Goal: Task Accomplishment & Management: Complete application form

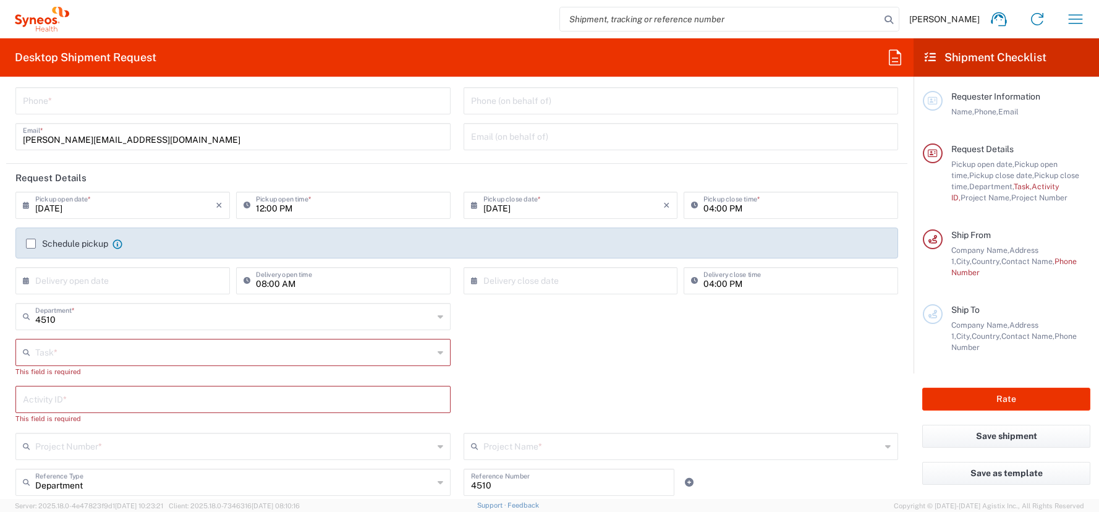
scroll to position [30, 0]
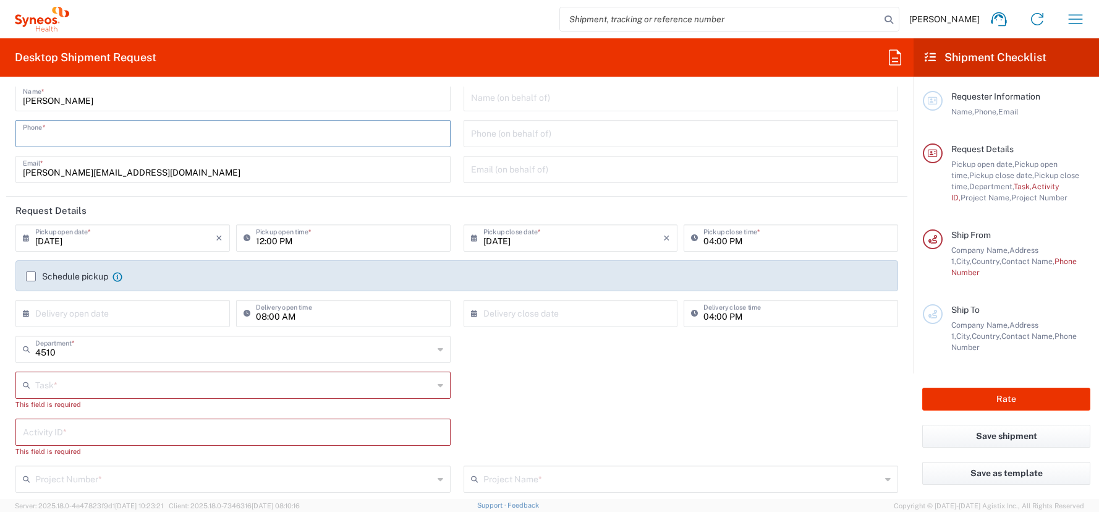
click at [43, 135] on input "tel" at bounding box center [233, 133] width 420 height 22
type input "01728392657"
type input "[PERSON_NAME][EMAIL_ADDRESS][DOMAIN_NAME]"
type input "Other"
type input "4510"
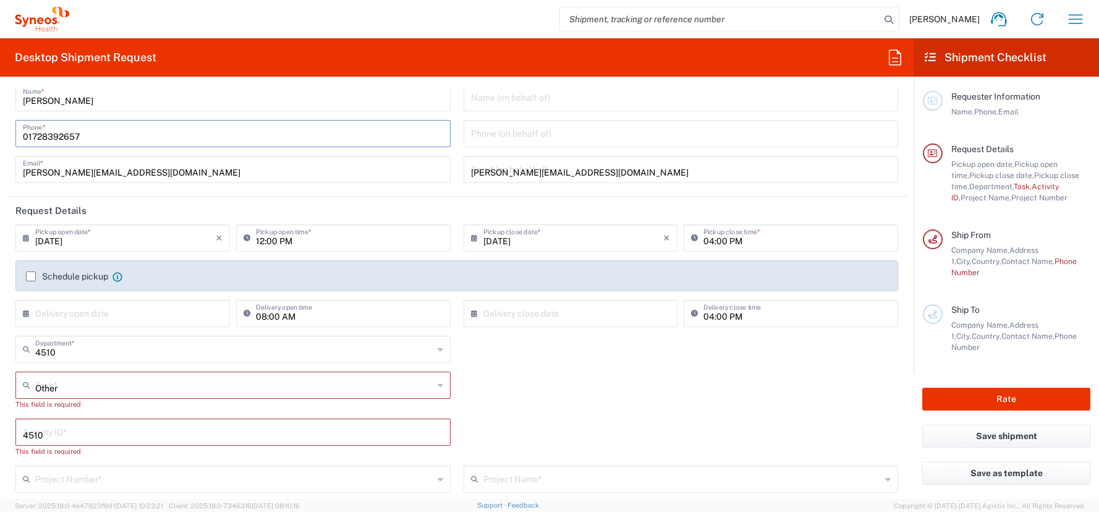
type input "4510 DEPARTMENTAL EXPENSE"
type input "015142353793"
type input "Syneos Health Germany GMBH"
type input "Syneos Health"
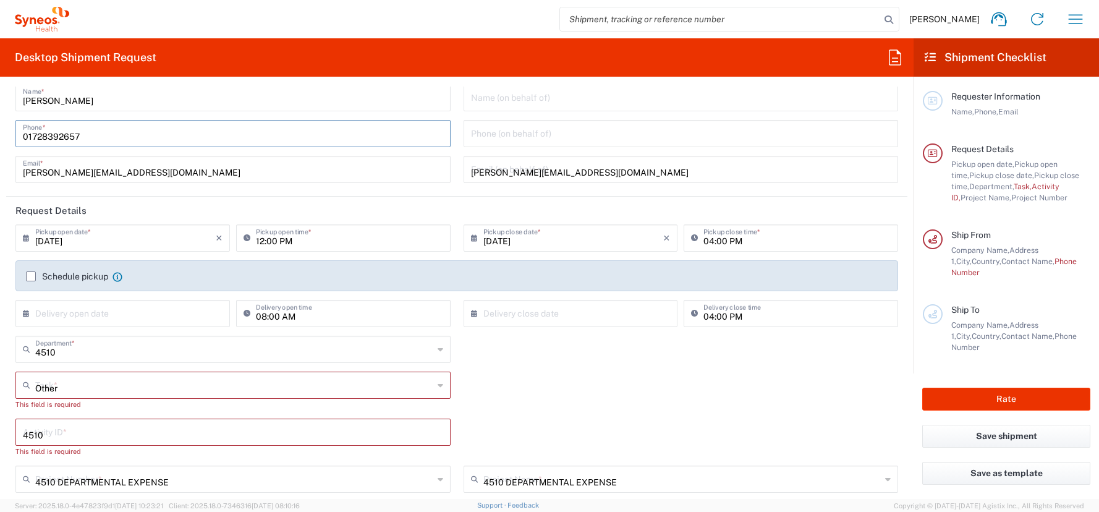
type input "[PERSON_NAME]-Ring 6"
type input "Munchen"
type input "[GEOGRAPHIC_DATA]"
type input "81929"
type input "[PERSON_NAME]"
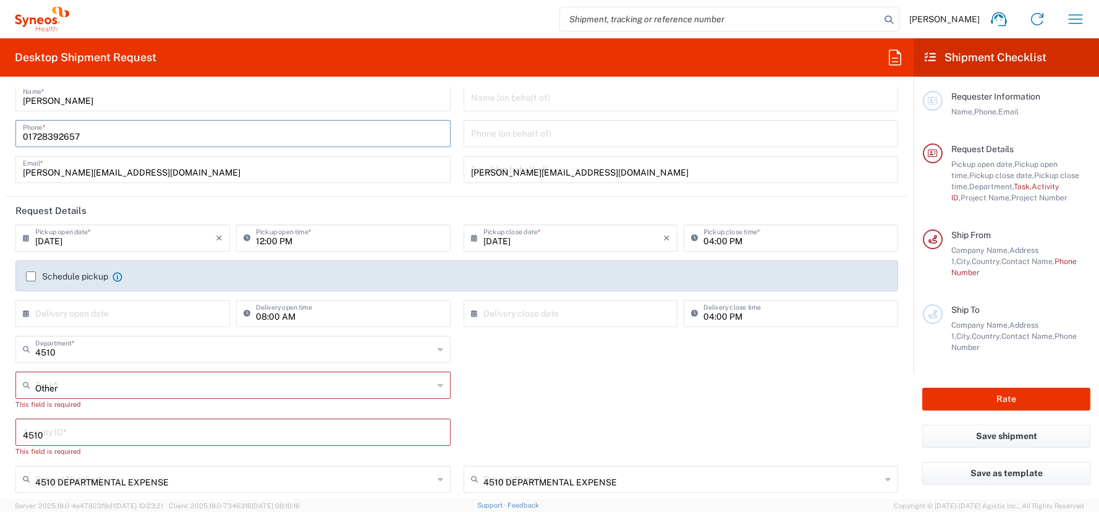
type input "01728392657"
type input "[PERSON_NAME][EMAIL_ADDRESS][DOMAIN_NAME]"
type input "DE213090249"
type input "Large Box"
type input "1"
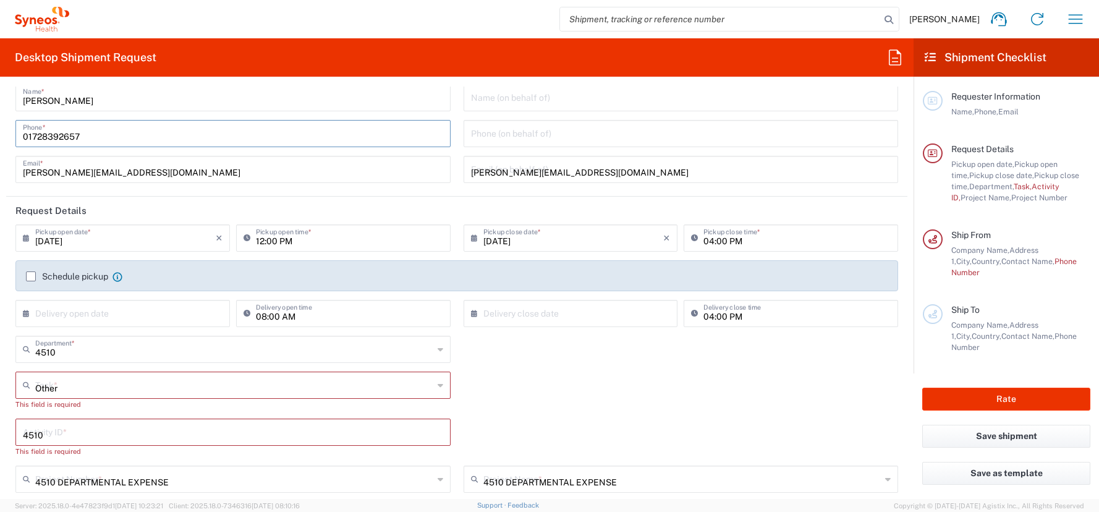
type input "44.45"
type input "31.75"
type input "7.62"
type input "cm"
type input "5"
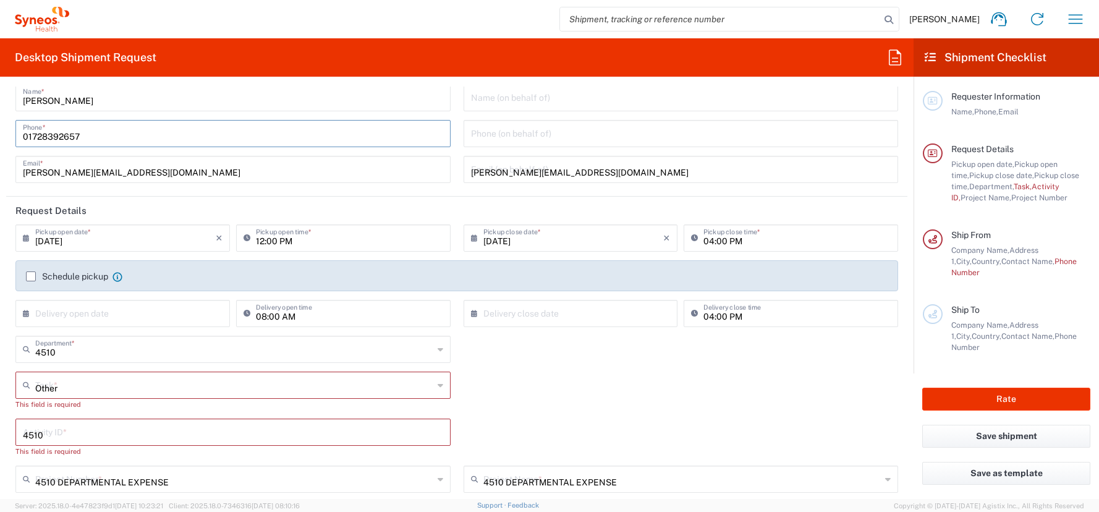
type input "kgs"
type input "[PERSON_NAME]"
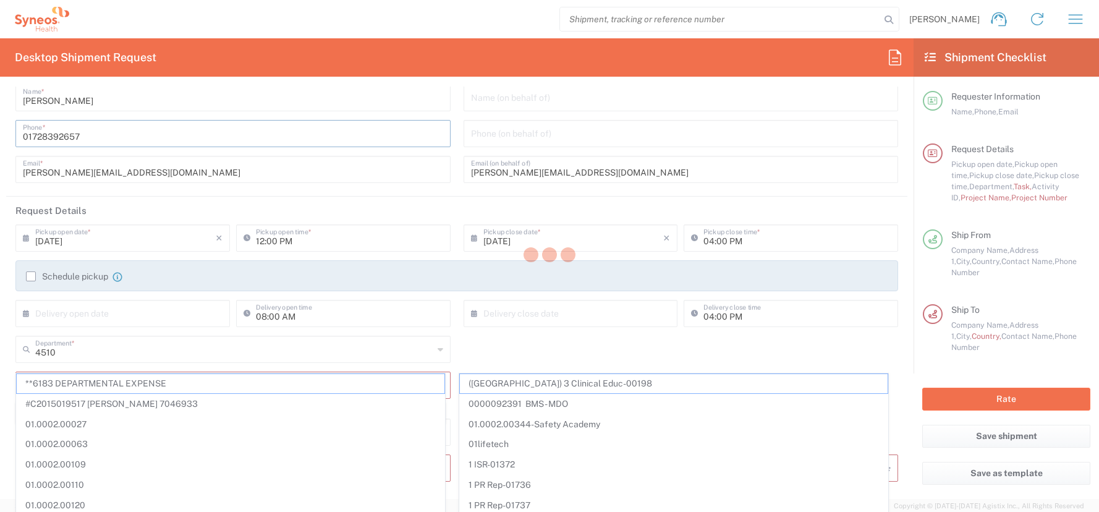
type input "Syneos Health Germany GMBH"
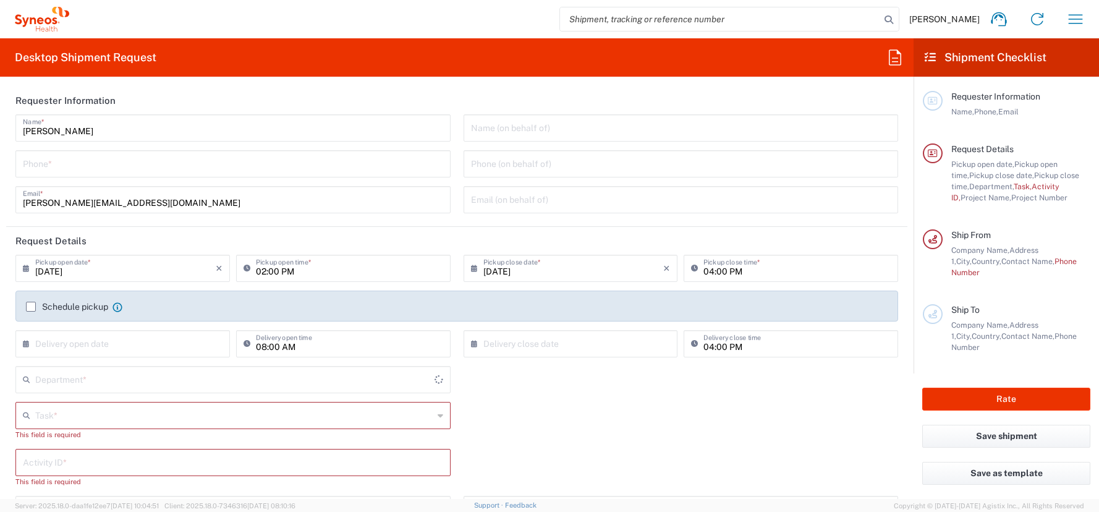
type input "4510"
type input "[GEOGRAPHIC_DATA]"
type input "Syneos Health Germany GMBH"
click at [41, 164] on input "tel" at bounding box center [233, 163] width 420 height 22
type input "01728392657"
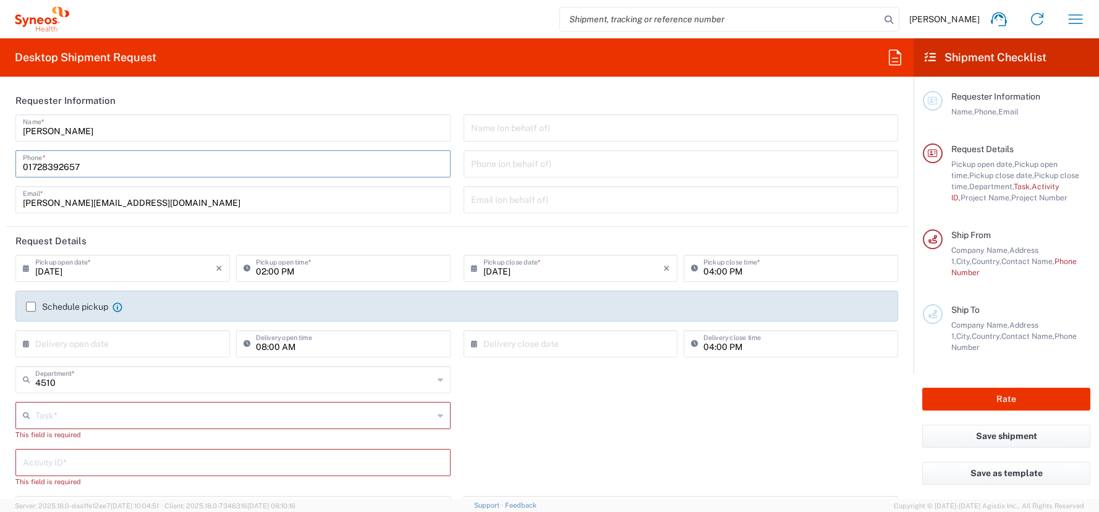
type input "[PERSON_NAME][EMAIL_ADDRESS][DOMAIN_NAME]"
type input "Other"
type input "4510"
type input "4510 DEPARTMENTAL EXPENSE"
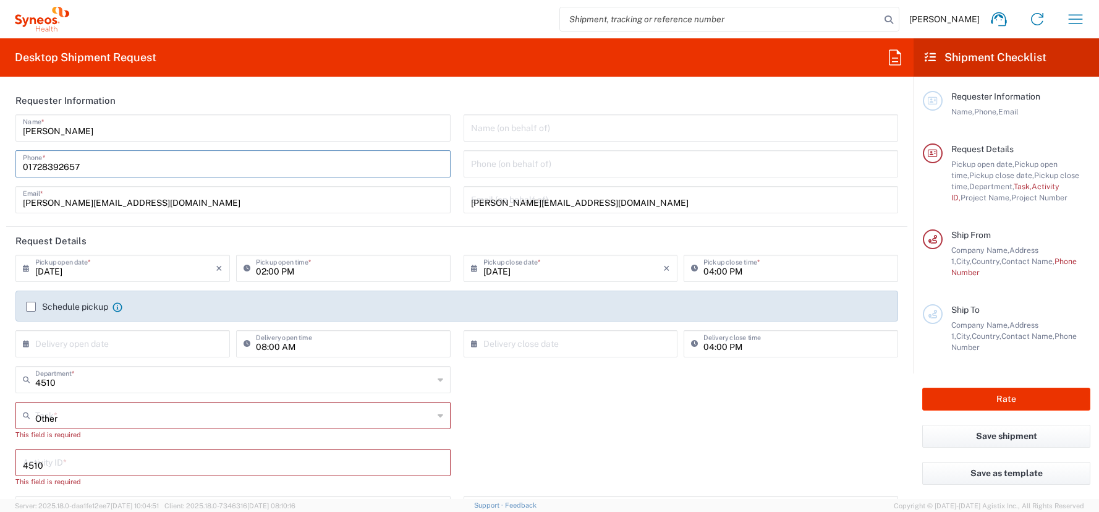
type input "015142353793"
type input "Syneos Health Germany GMBH"
type input "Syneos Health"
type input "[PERSON_NAME]-Ring 6"
type input "Munchen"
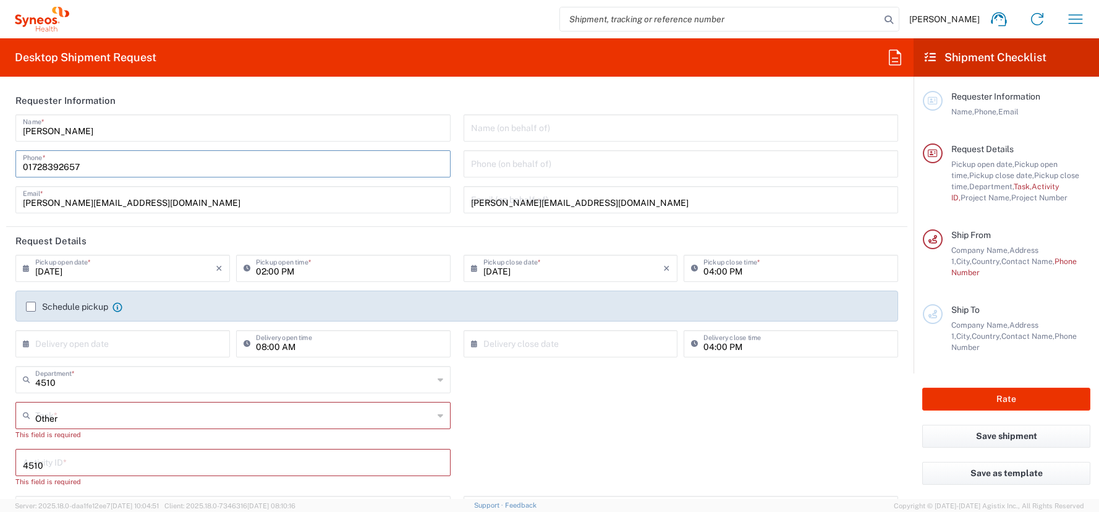
type input "[GEOGRAPHIC_DATA]"
type input "81929"
type input "[PERSON_NAME]"
type input "01728392657"
type input "[PERSON_NAME][EMAIL_ADDRESS][DOMAIN_NAME]"
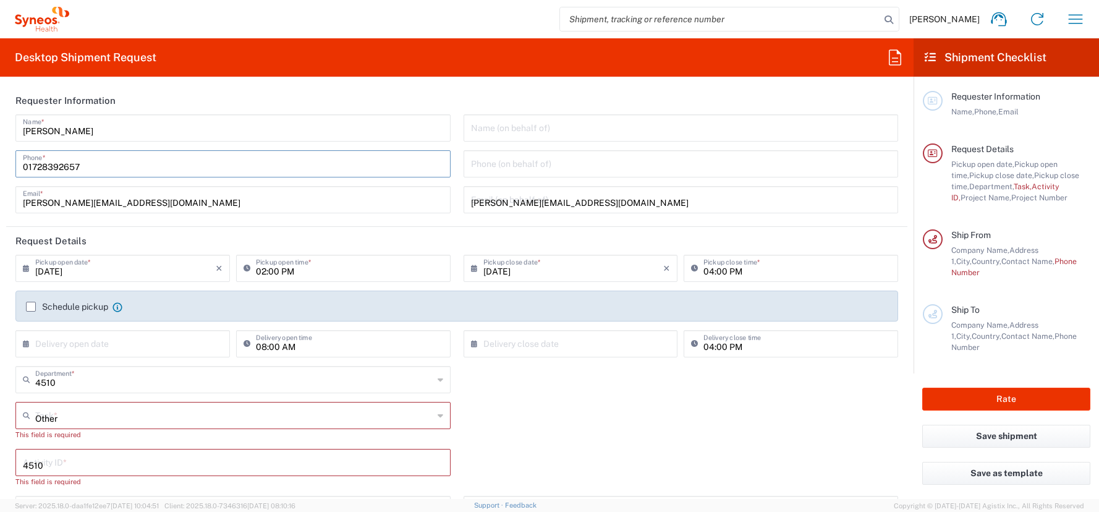
type input "DE213090249"
type input "Large Box"
type input "1"
type input "44.45"
type input "31.75"
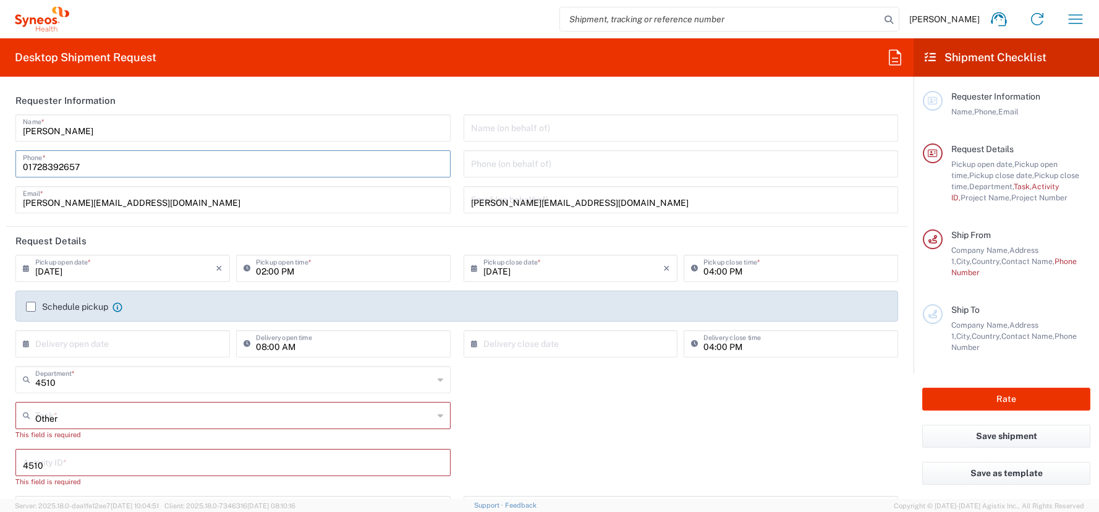
type input "7.62"
type input "cm"
type input "5"
type input "kgs"
type input "[PERSON_NAME]"
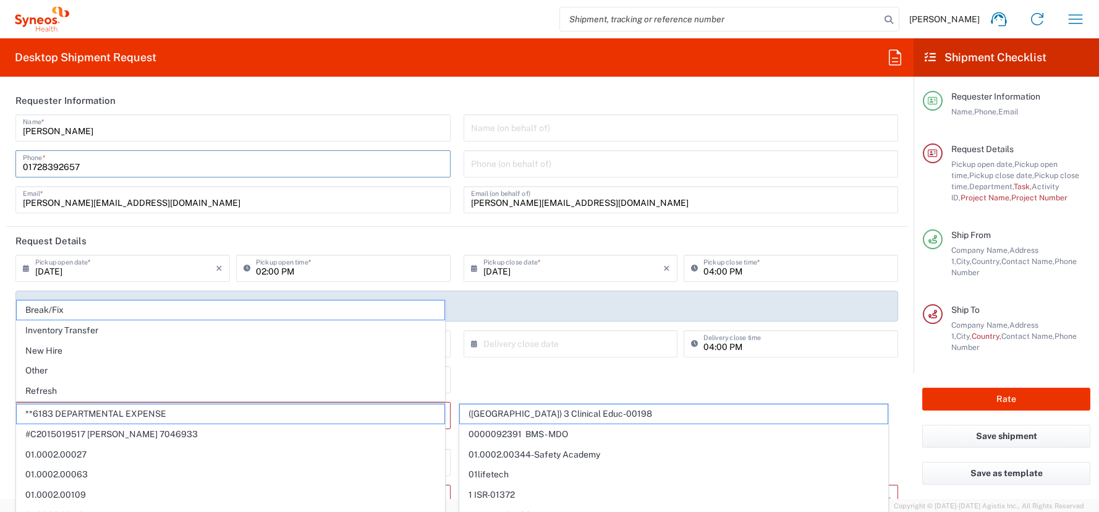
type input "Syneos Health Germany GMBH"
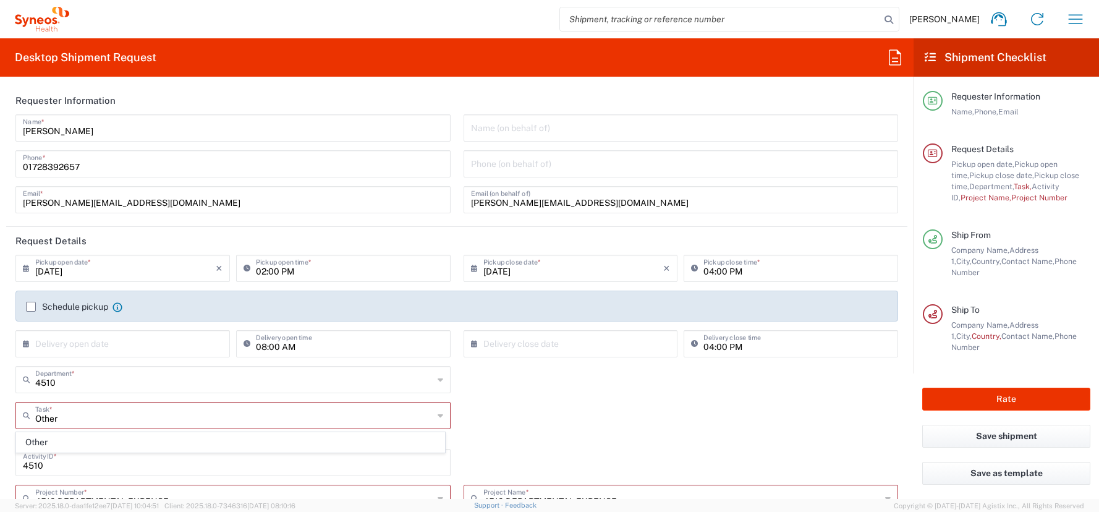
click at [26, 269] on icon at bounding box center [29, 268] width 12 height 20
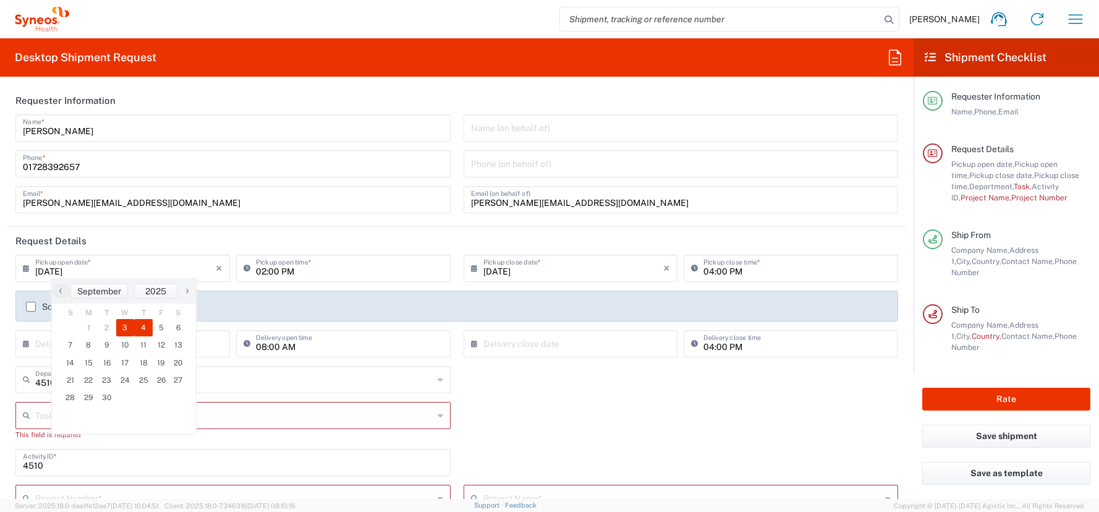
click at [144, 323] on span "4" at bounding box center [143, 327] width 19 height 17
type input "[DATE]"
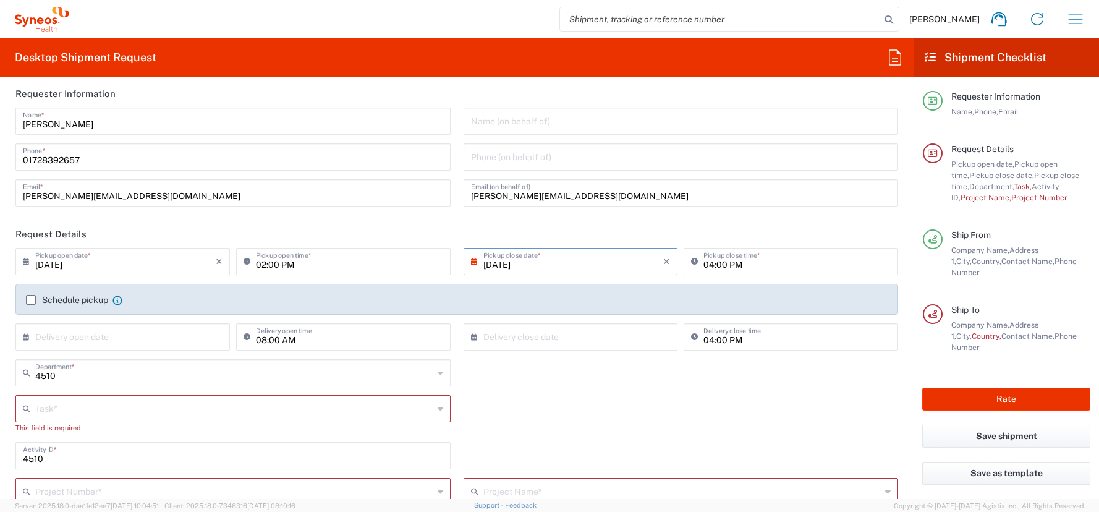
scroll to position [7, 0]
click at [25, 262] on icon at bounding box center [29, 261] width 12 height 20
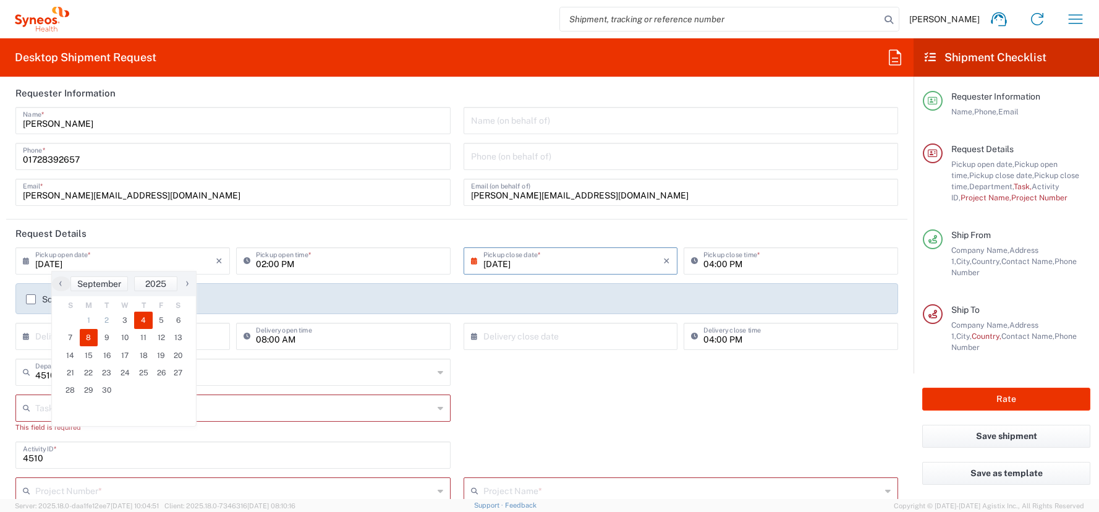
click at [88, 333] on span "8" at bounding box center [89, 337] width 19 height 17
type input "[DATE]"
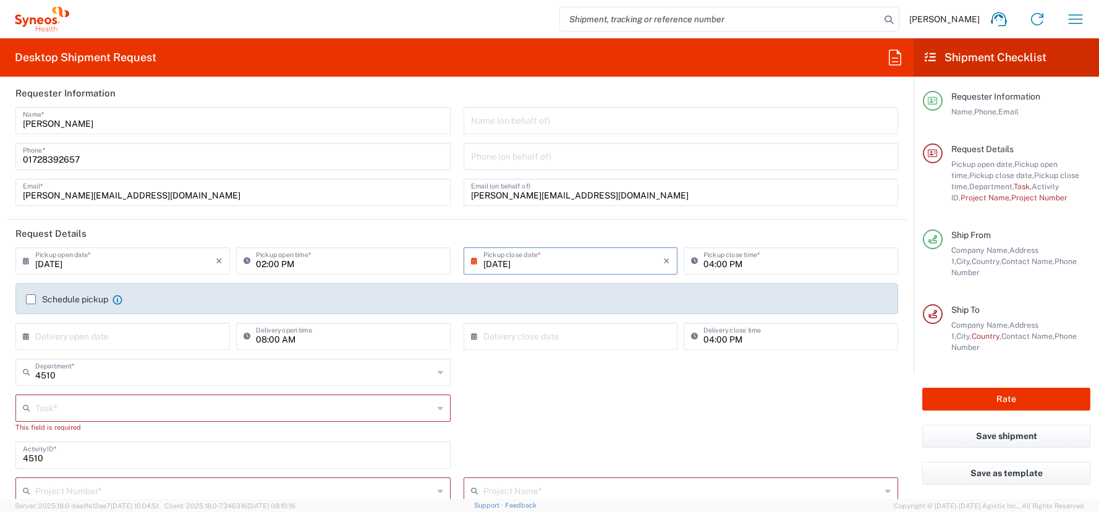
click at [260, 263] on input "02:00 PM" at bounding box center [349, 260] width 187 height 22
click at [284, 262] on input "09:00 PM" at bounding box center [349, 260] width 187 height 22
type input "09:00 AM"
click at [548, 261] on input "[DATE]" at bounding box center [574, 260] width 181 height 22
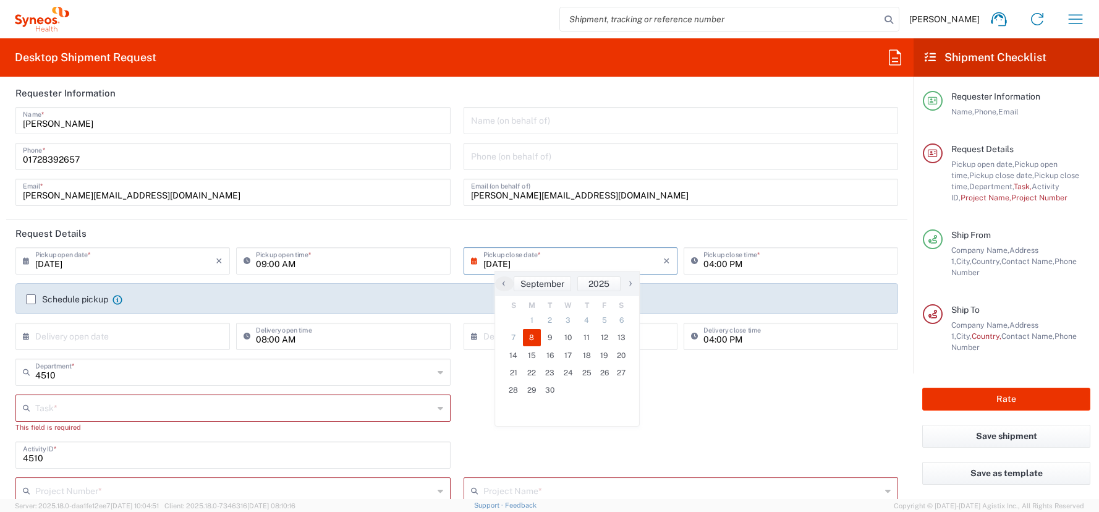
click at [704, 262] on input "04:00 PM" at bounding box center [797, 260] width 187 height 22
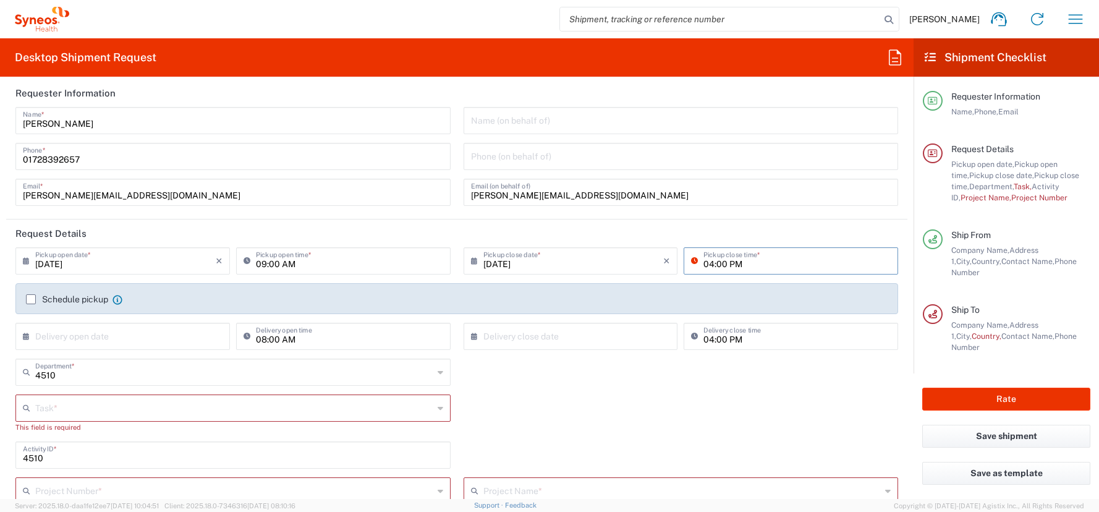
click at [704, 262] on input "04:00 PM" at bounding box center [797, 260] width 187 height 22
type input "02:00 PM"
click at [747, 233] on header "Request Details" at bounding box center [456, 233] width 901 height 28
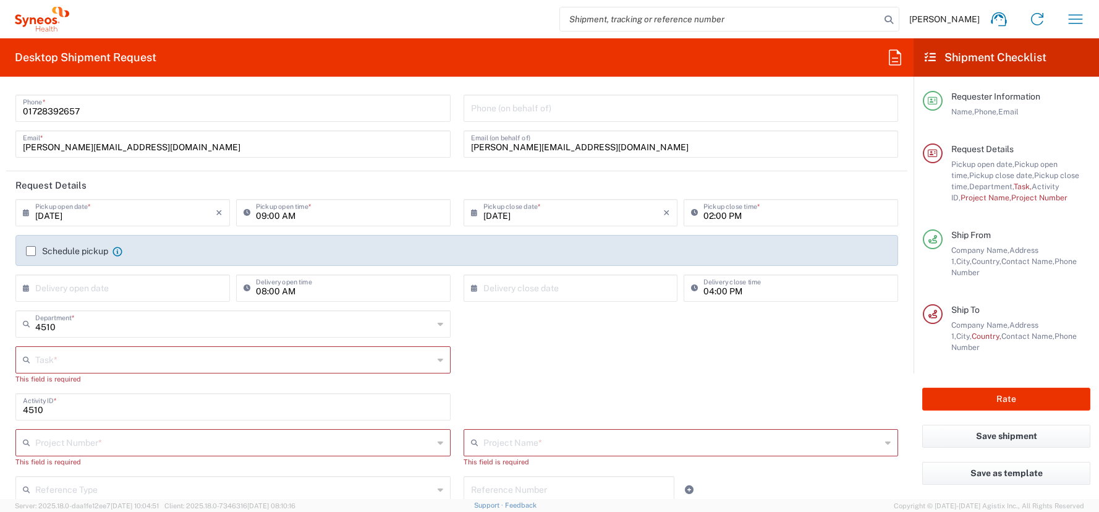
scroll to position [121, 0]
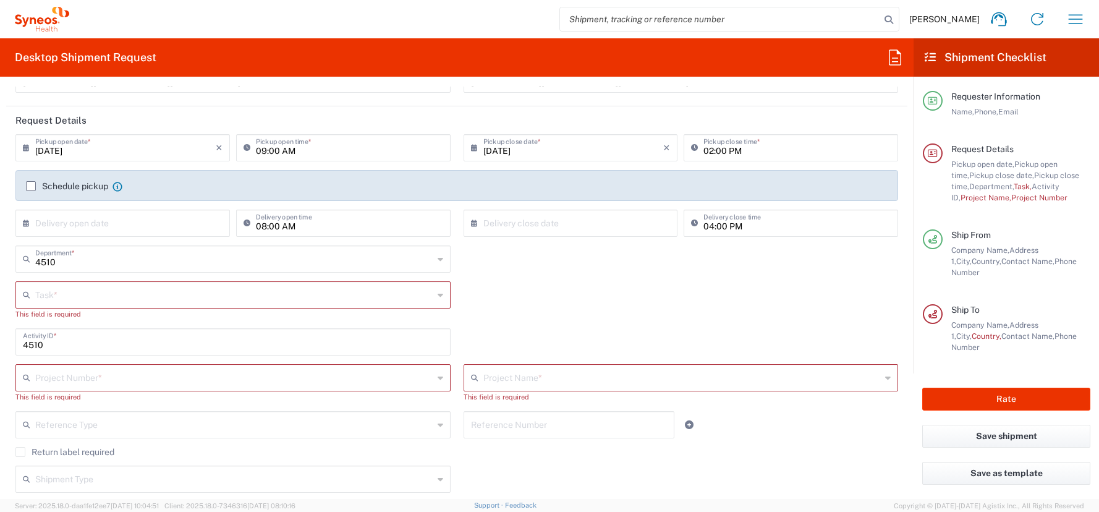
click at [30, 186] on label "Schedule pickup" at bounding box center [67, 186] width 82 height 10
click at [31, 186] on input "Schedule pickup" at bounding box center [31, 186] width 0 height 0
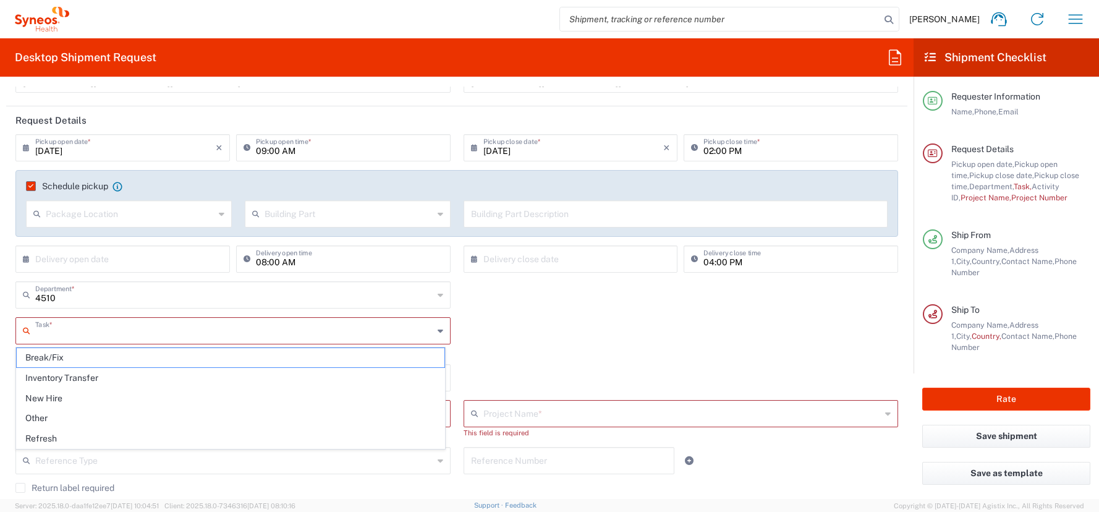
click at [55, 337] on input "text" at bounding box center [234, 330] width 398 height 22
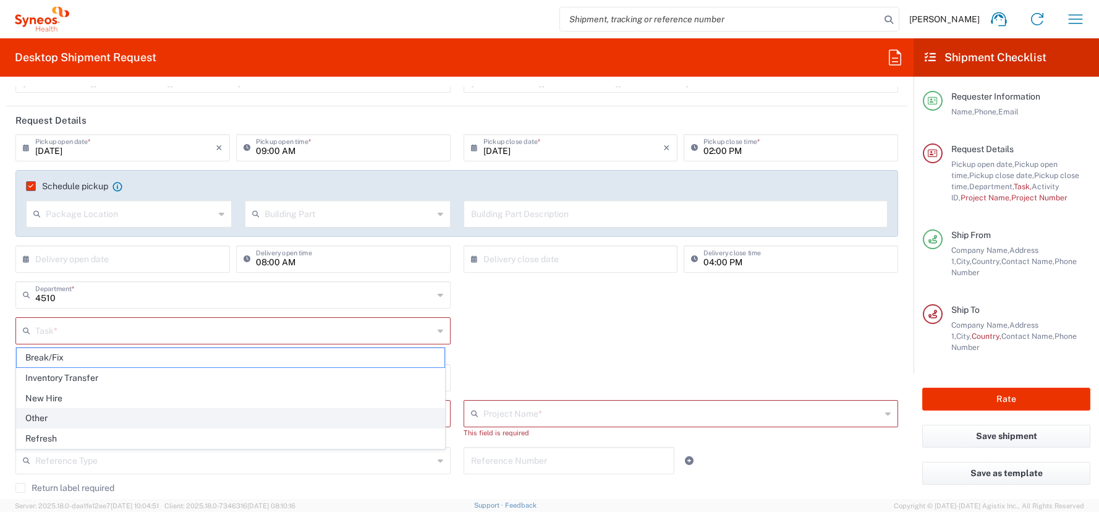
click at [41, 417] on span "Other" at bounding box center [231, 418] width 428 height 19
type input "Other"
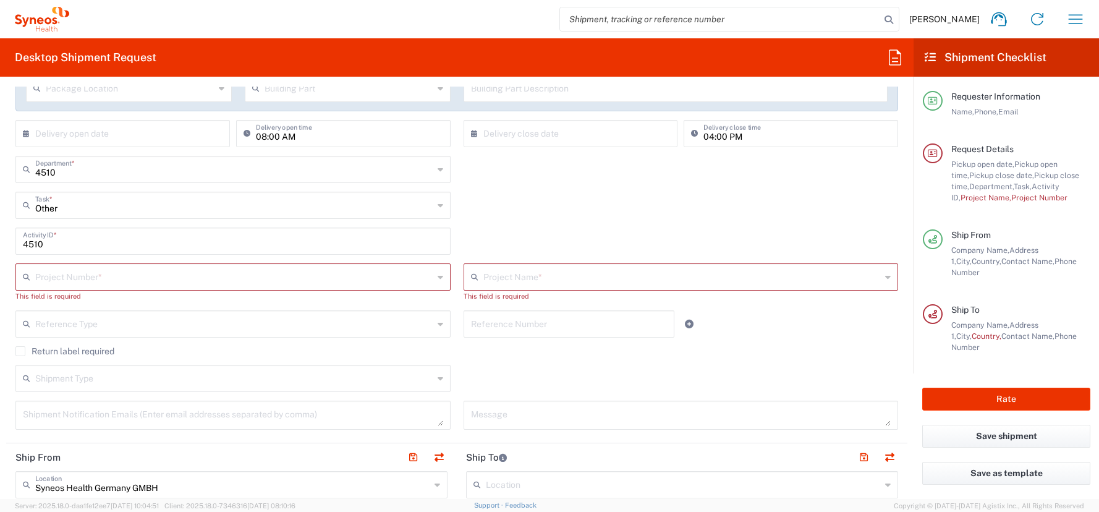
scroll to position [255, 0]
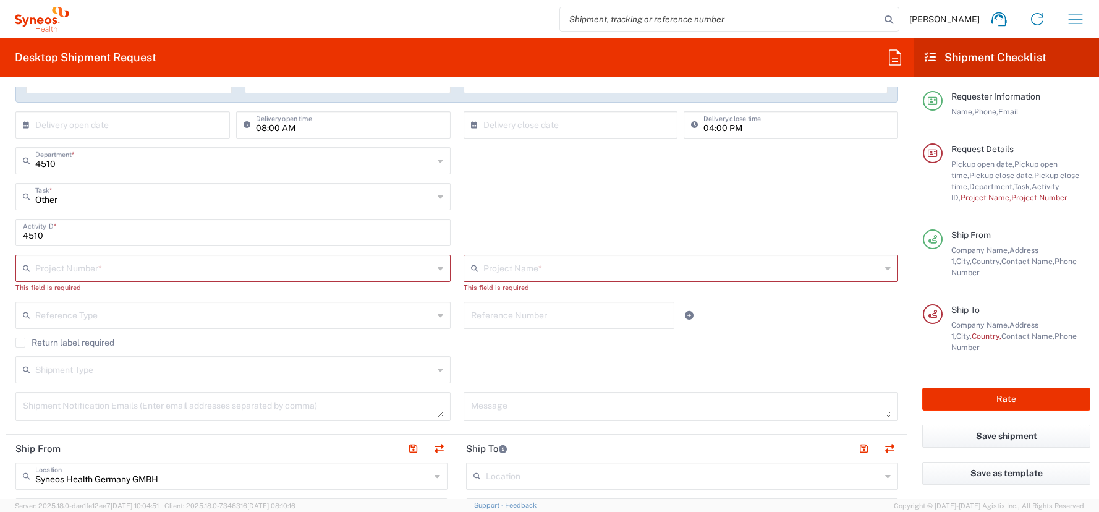
click at [45, 266] on input "text" at bounding box center [234, 268] width 398 height 22
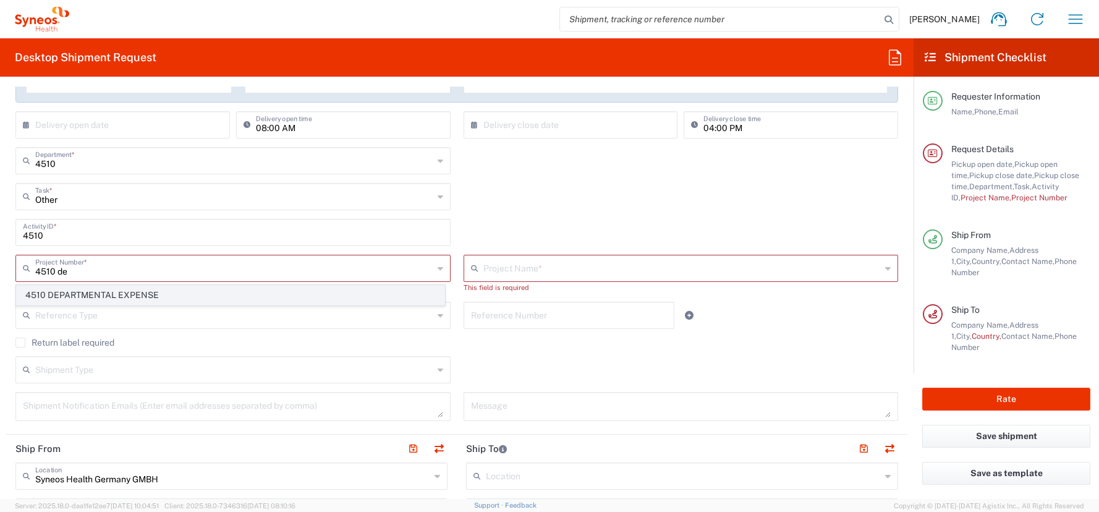
click at [70, 291] on span "4510 DEPARTMENTAL EXPENSE" at bounding box center [231, 295] width 428 height 19
type input "4510 DEPARTMENTAL EXPENSE"
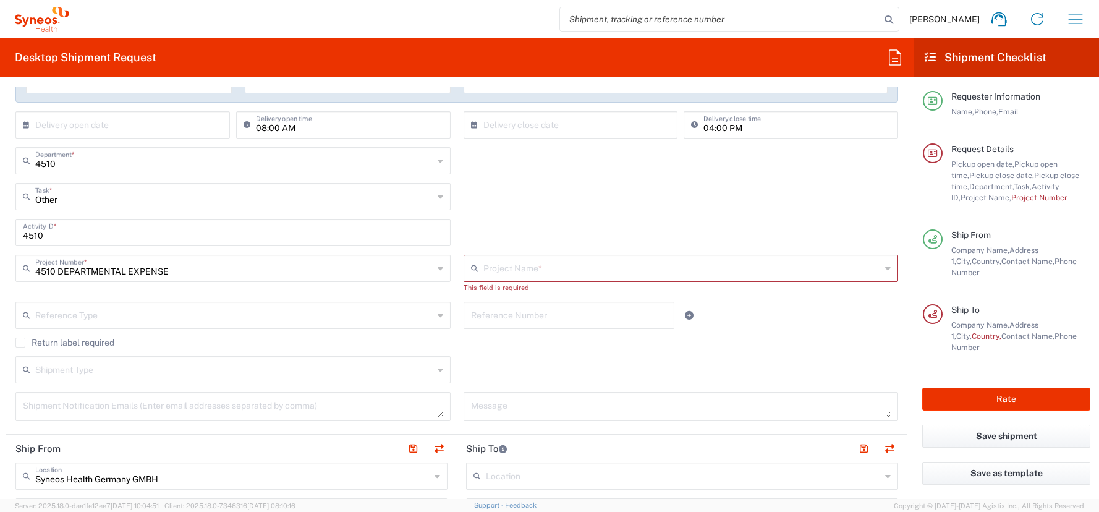
type input "4510 DEPARTMENTAL EXPENSE"
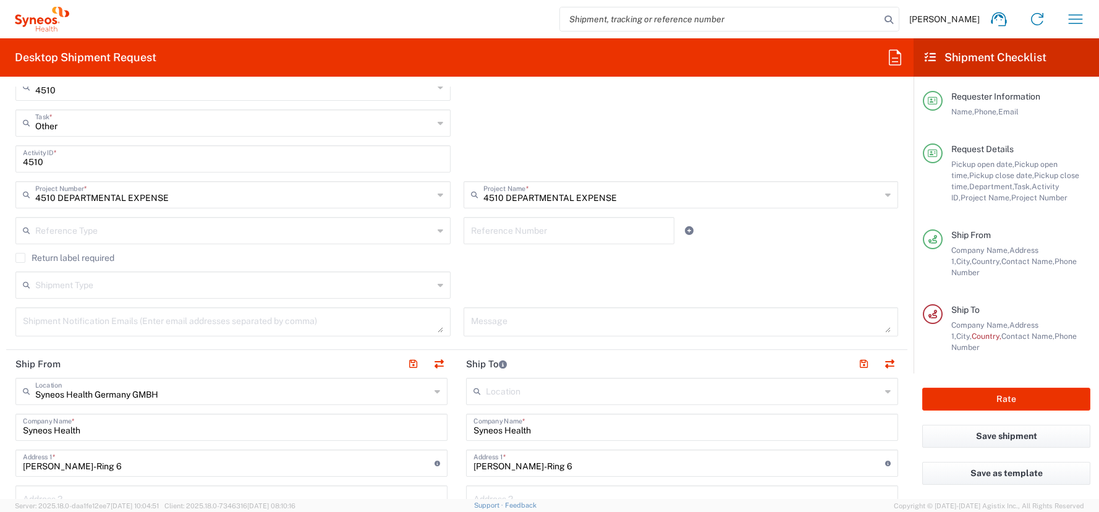
scroll to position [329, 0]
click at [435, 362] on button "button" at bounding box center [438, 363] width 17 height 17
type input "01728392657"
type input "Syneos Health Germany GMBH"
type input "[GEOGRAPHIC_DATA]"
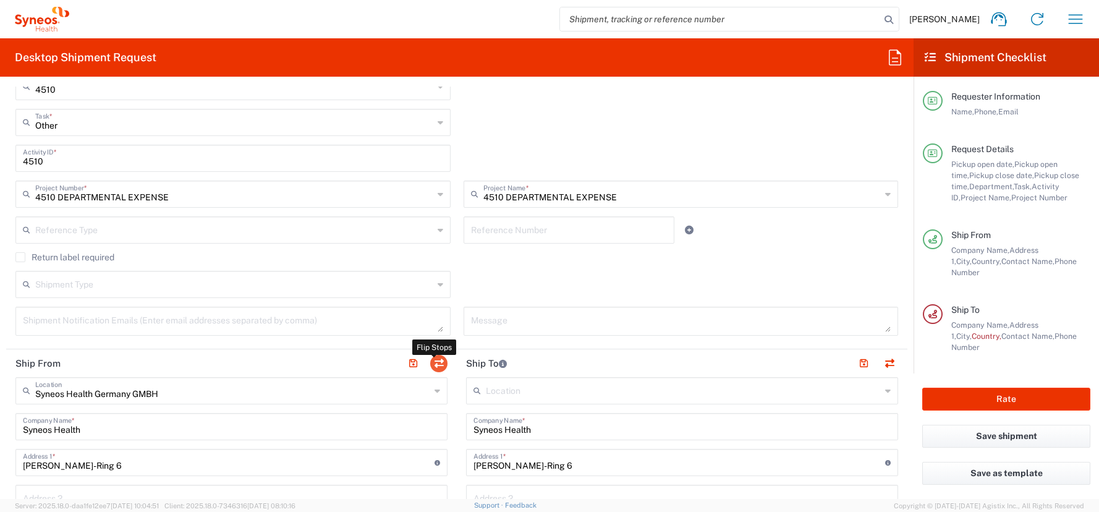
type input "015142353793"
type input "DE213090249"
type input "[US_VEHICLE_IDENTIFICATION_NUMBER]"
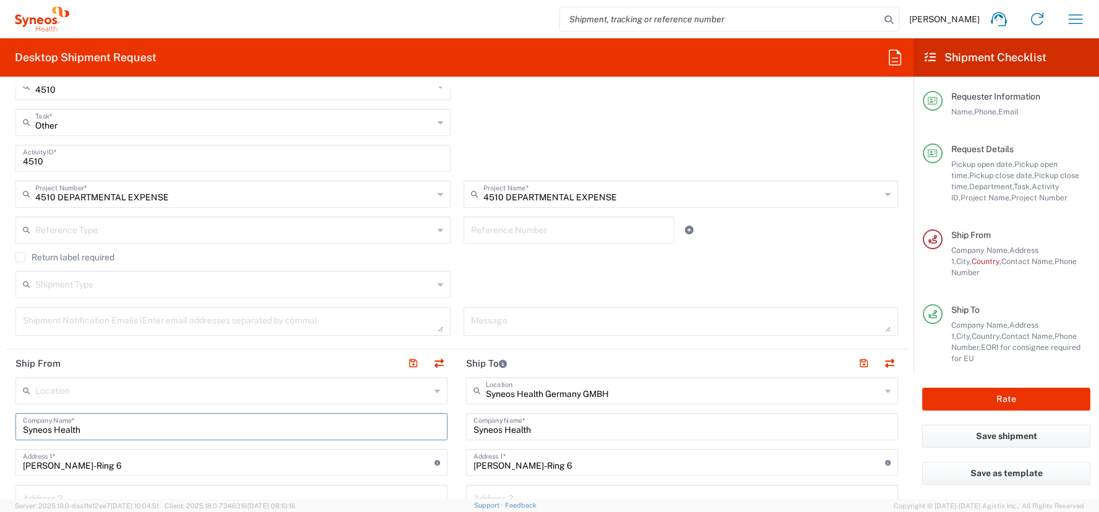
drag, startPoint x: 88, startPoint y: 432, endPoint x: 24, endPoint y: 431, distance: 63.7
click at [24, 431] on input "Syneos Health" at bounding box center [231, 426] width 417 height 22
paste input "[PERSON_NAME]"
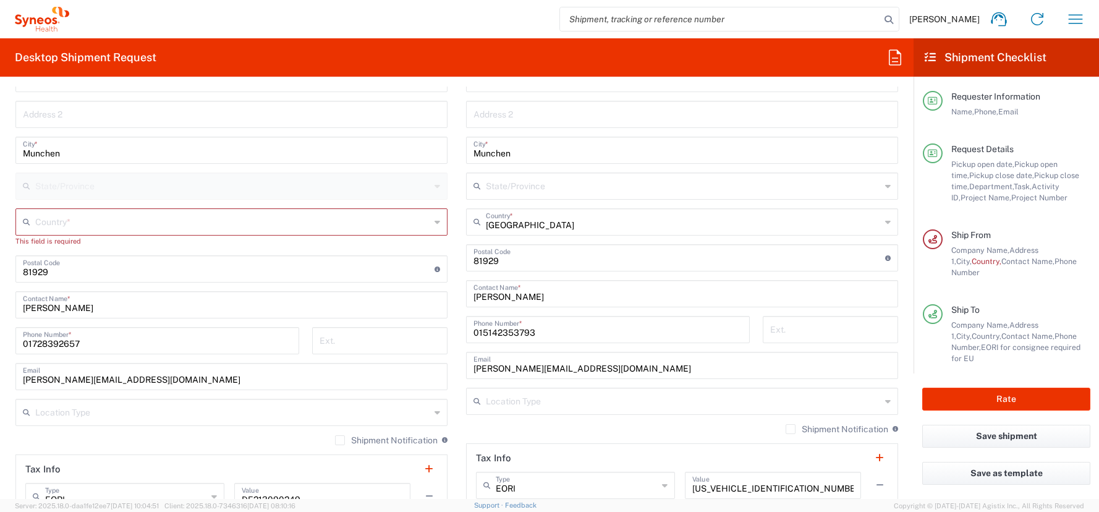
scroll to position [694, 0]
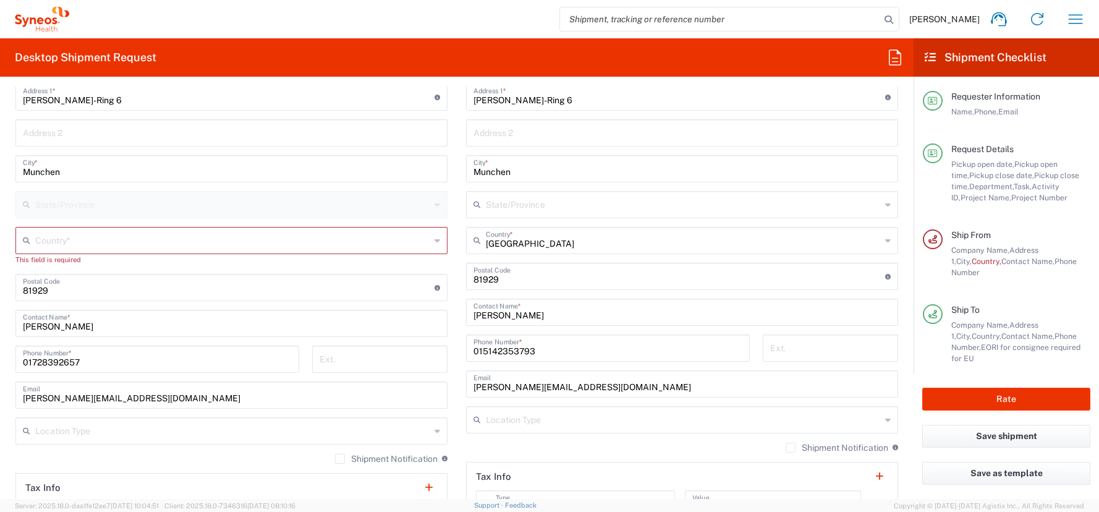
type input "[PERSON_NAME]"
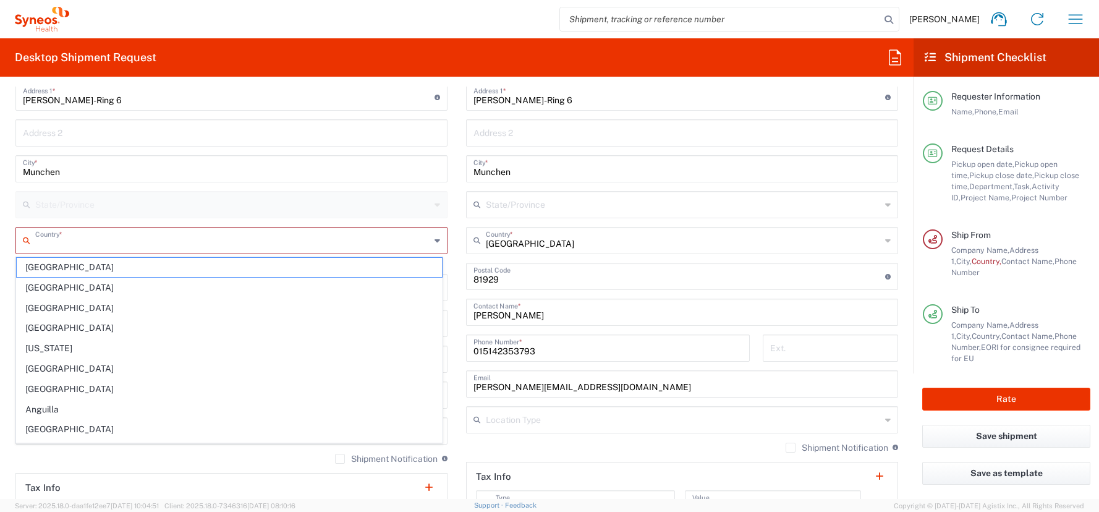
click at [48, 246] on input "text" at bounding box center [232, 240] width 395 height 22
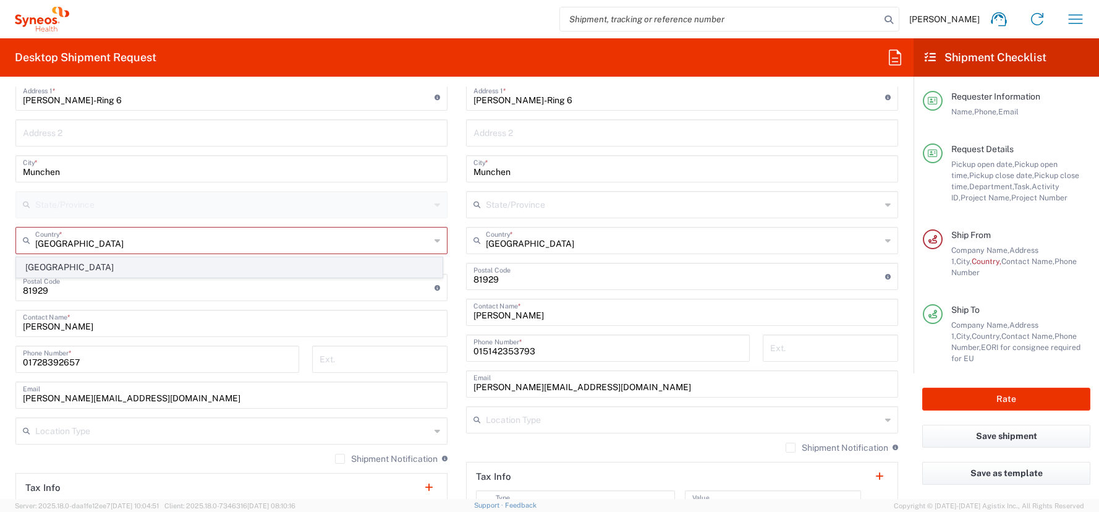
click at [39, 268] on span "[GEOGRAPHIC_DATA]" at bounding box center [229, 267] width 425 height 19
type input "[GEOGRAPHIC_DATA]"
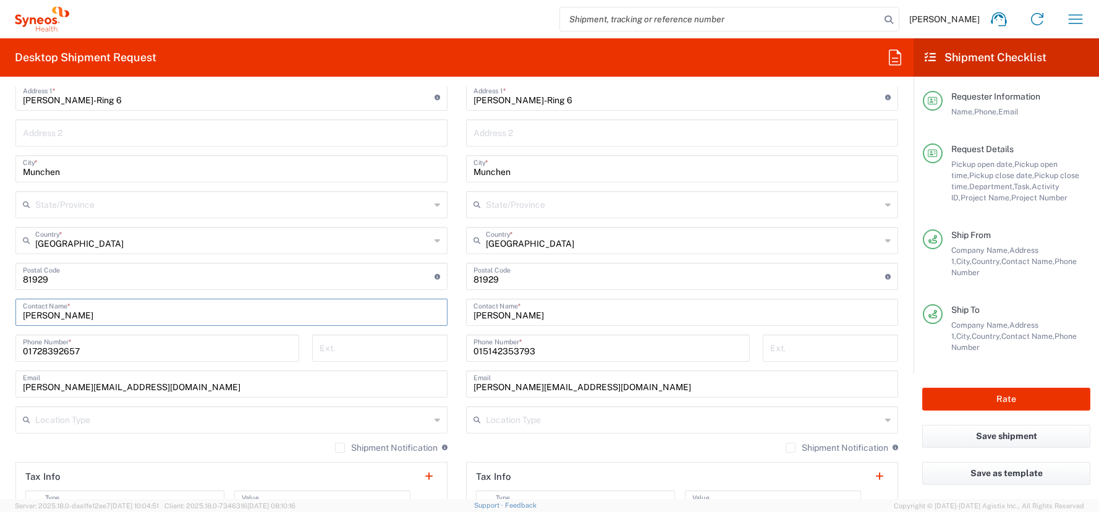
drag, startPoint x: 103, startPoint y: 318, endPoint x: -10, endPoint y: 317, distance: 113.2
click at [0, 317] on html "[PERSON_NAME] Home Shipment estimator Shipment tracking Desktop shipment reques…" at bounding box center [549, 256] width 1099 height 512
paste input "[PERSON_NAME]"
type input "[PERSON_NAME]"
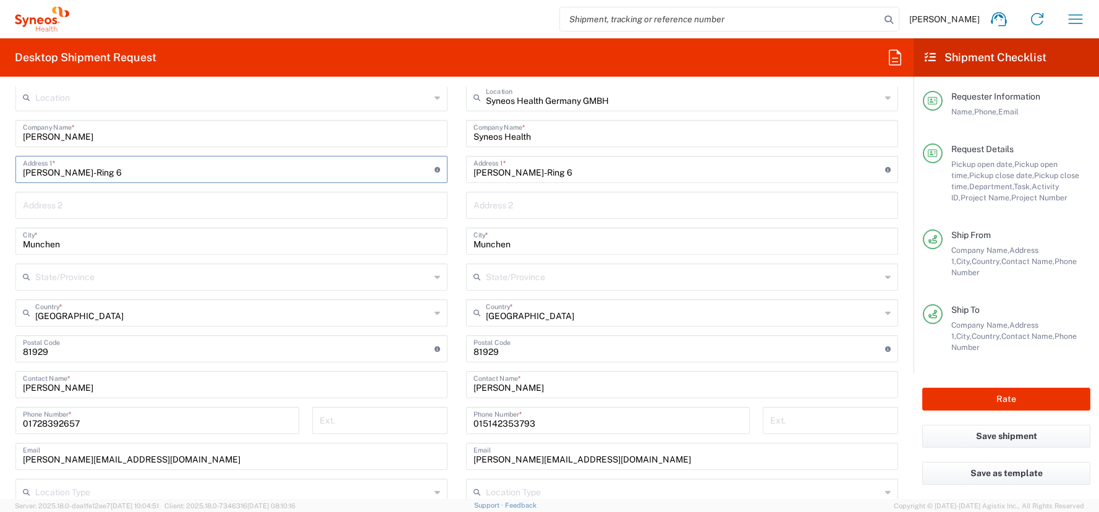
scroll to position [582, 0]
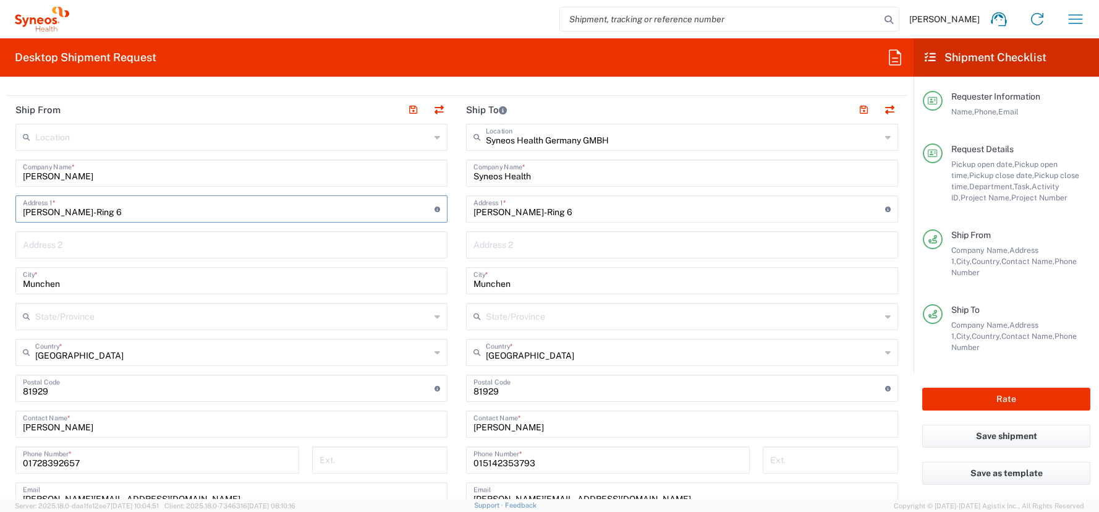
drag, startPoint x: 122, startPoint y: 103, endPoint x: 10, endPoint y: 208, distance: 154.0
click at [10, 208] on main "Location [PERSON_NAME] LLC-[GEOGRAPHIC_DATA] [GEOGRAPHIC_DATA] [GEOGRAPHIC_DATA…" at bounding box center [231, 401] width 451 height 555
paste input "[STREET_ADDRESS]"
type input "[STREET_ADDRESS]"
click at [31, 283] on input "Munchen" at bounding box center [231, 280] width 417 height 22
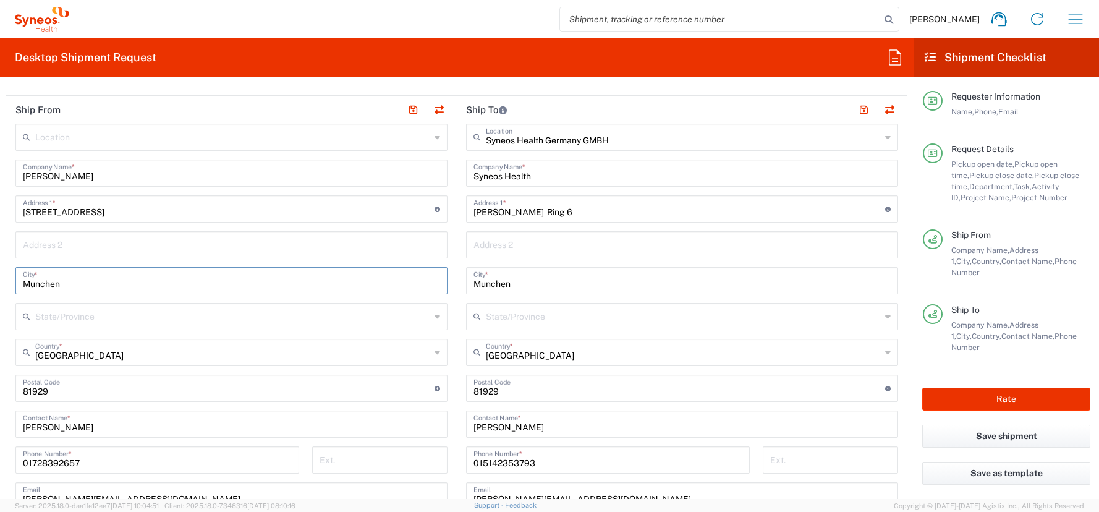
click at [31, 283] on input "Munchen" at bounding box center [231, 280] width 417 height 22
click at [53, 288] on input "Munchen" at bounding box center [231, 280] width 417 height 22
paste input "[GEOGRAPHIC_DATA]"
type input "[GEOGRAPHIC_DATA]"
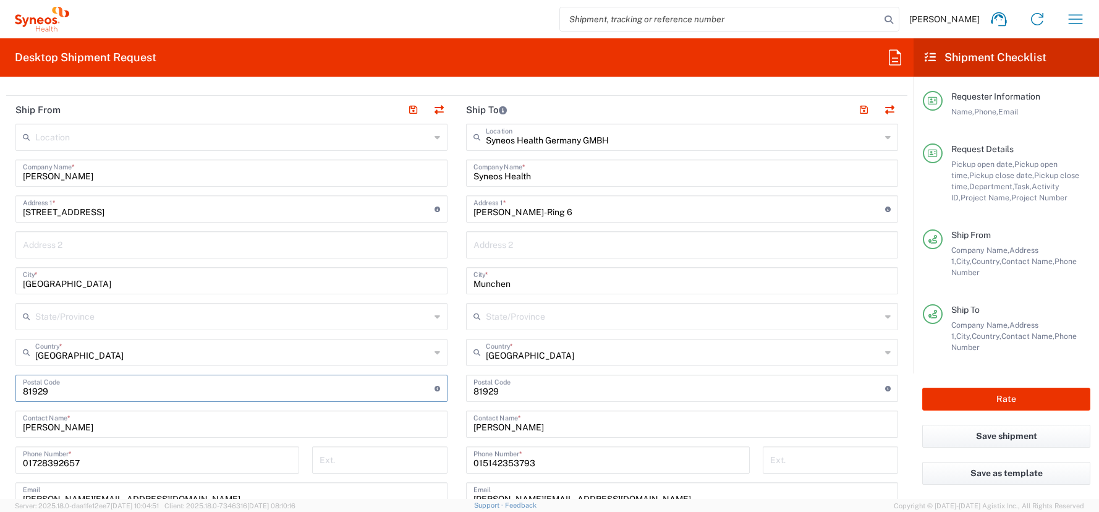
click at [24, 386] on input "undefined" at bounding box center [229, 388] width 412 height 22
type input "06386"
click at [103, 281] on input "[GEOGRAPHIC_DATA]" at bounding box center [231, 280] width 417 height 22
paste input "Land OT Chörau"
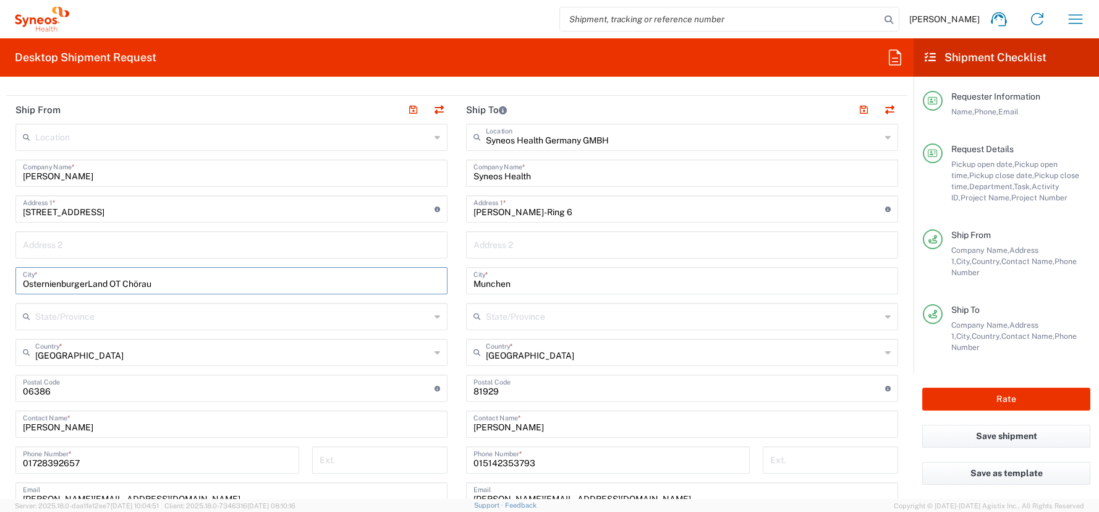
click at [90, 283] on input "OsternienburgerLand OT Chörau" at bounding box center [231, 280] width 417 height 22
click at [55, 313] on input "text" at bounding box center [232, 316] width 395 height 22
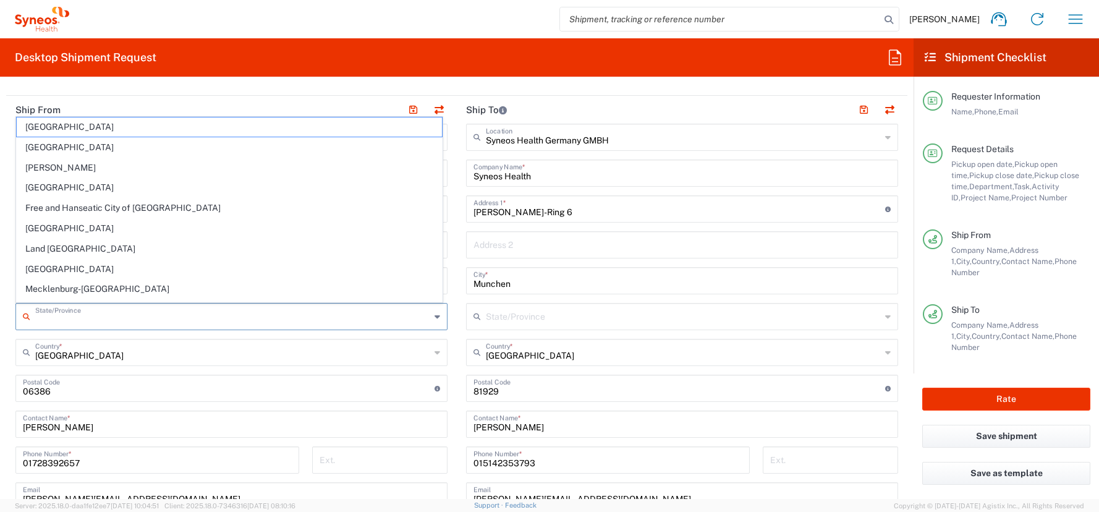
click at [1, 302] on form "Requester Information [PERSON_NAME] Name * [PHONE_NUMBER] Phone * [PERSON_NAME]…" at bounding box center [457, 293] width 914 height 412
click at [3, 366] on form "Requester Information [PERSON_NAME] Name * [PHONE_NUMBER] Phone * [PERSON_NAME]…" at bounding box center [457, 293] width 914 height 412
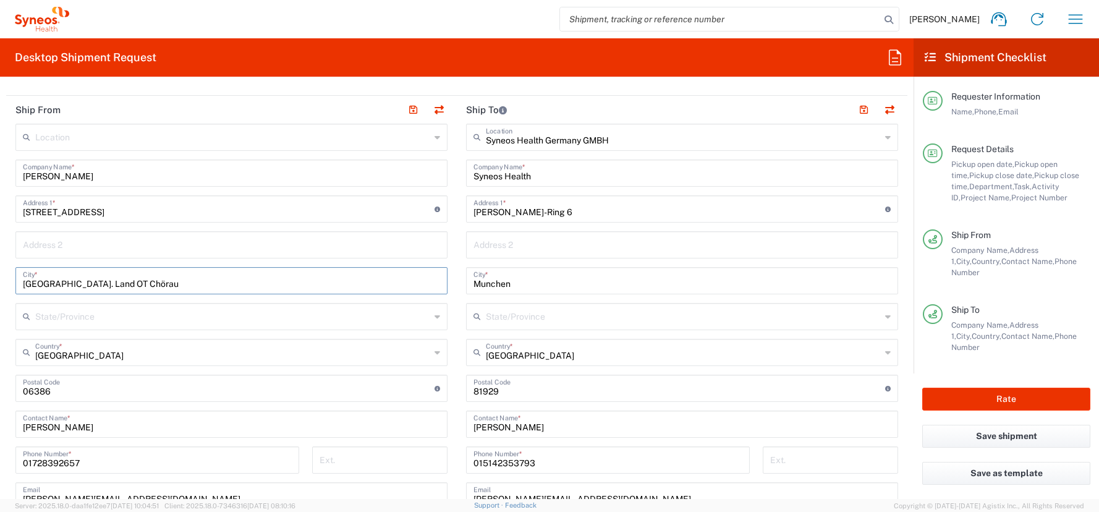
click at [93, 286] on input "[GEOGRAPHIC_DATA]. Land OT Chörau" at bounding box center [231, 280] width 417 height 22
type input "Osternienburger Land OT Chörau"
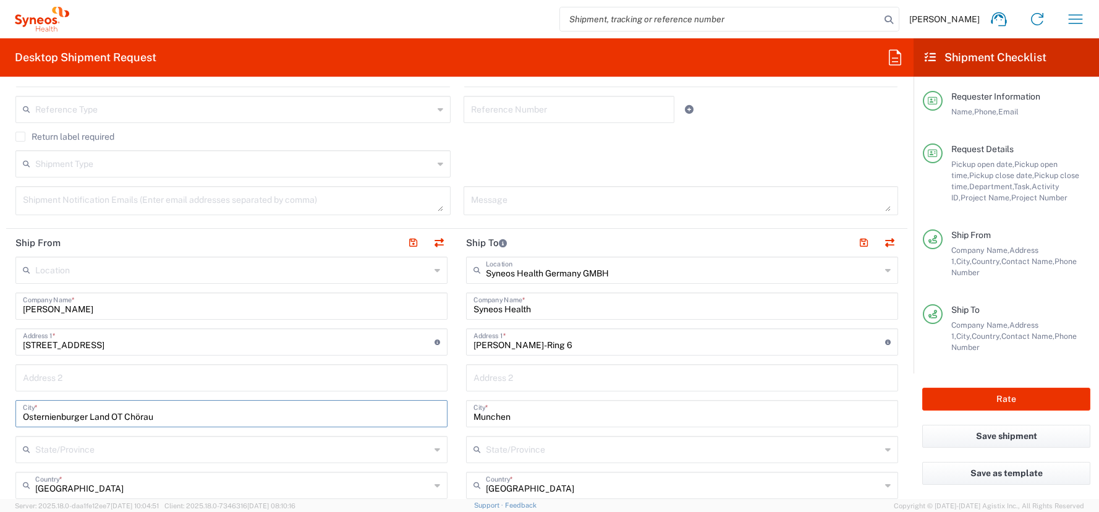
scroll to position [635, 0]
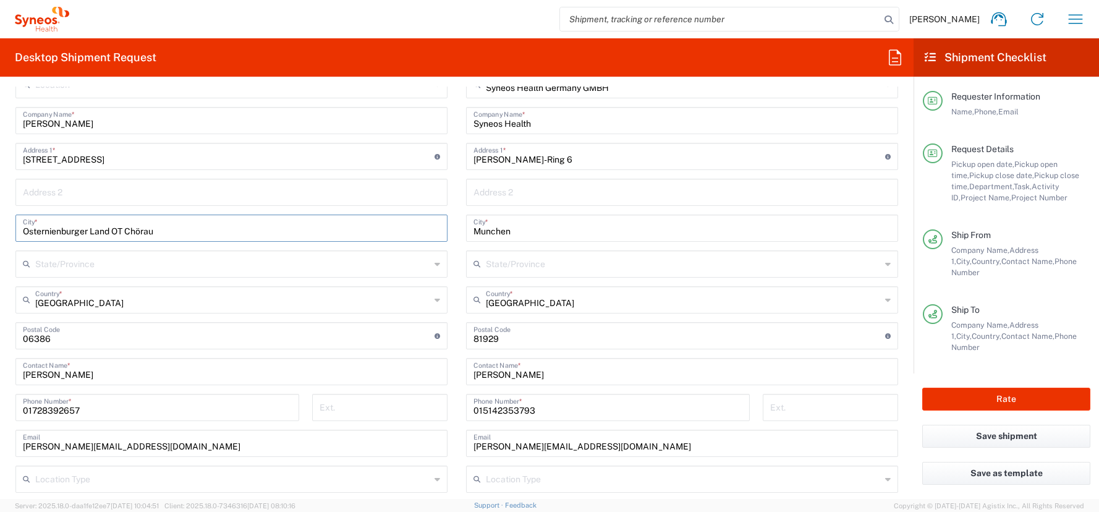
click at [57, 412] on input "01728392657" at bounding box center [157, 407] width 269 height 22
paste input "tel:[PHONE_NUMBER]"
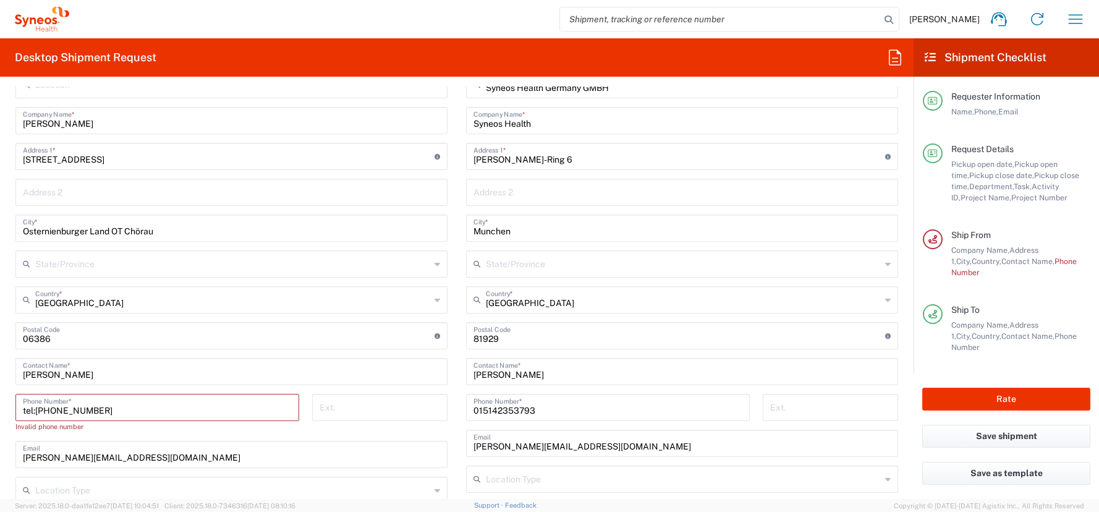
click at [36, 409] on input "tel:[PHONE_NUMBER]" at bounding box center [157, 407] width 269 height 22
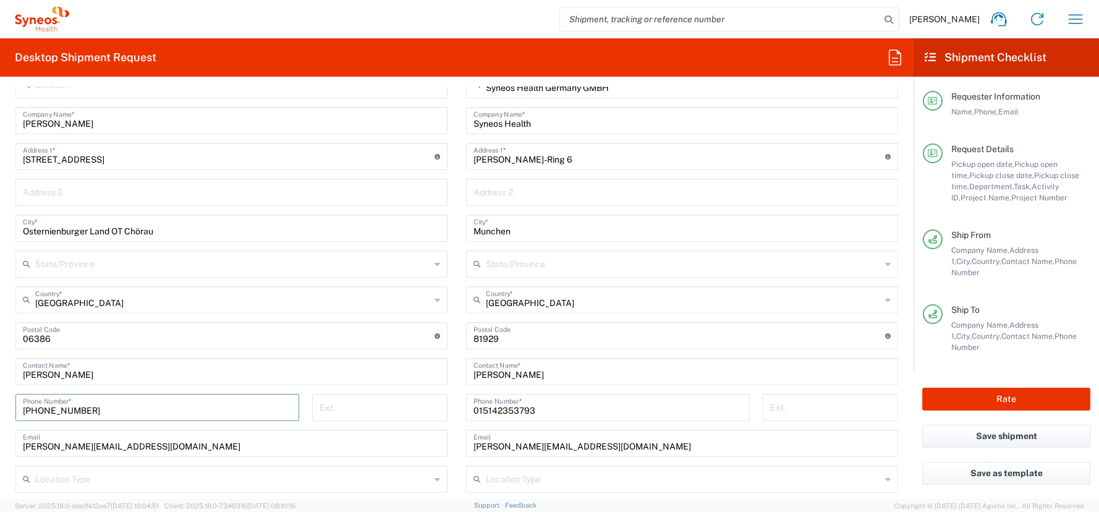
type input "[PHONE_NUMBER]"
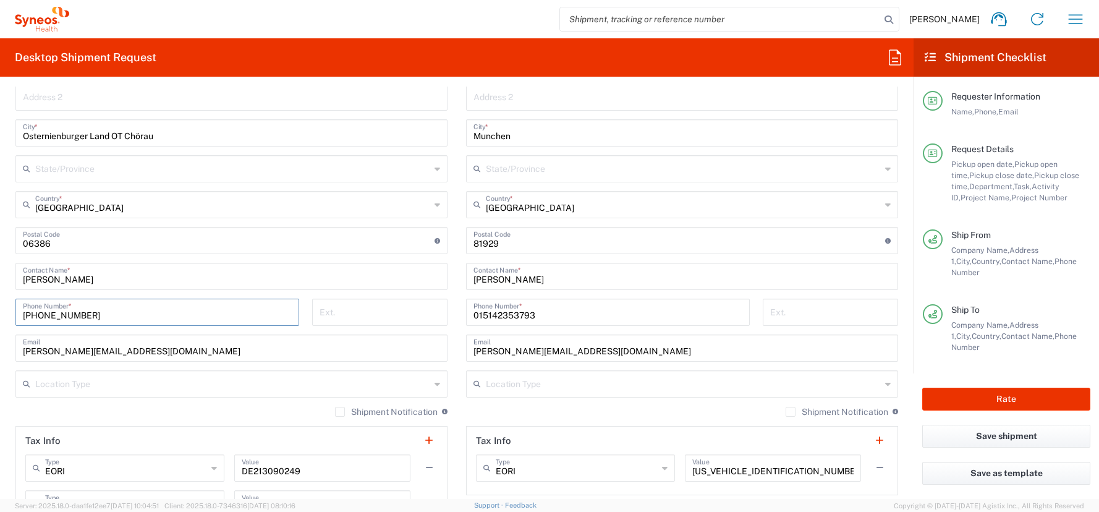
scroll to position [733, 0]
drag, startPoint x: 181, startPoint y: 348, endPoint x: 21, endPoint y: 336, distance: 160.0
click at [21, 336] on div "[PERSON_NAME][EMAIL_ADDRESS][DOMAIN_NAME] Email" at bounding box center [231, 345] width 432 height 27
paste input "[PERSON_NAME] <[EMAIL_ADDRESS][DOMAIN_NAME]>"
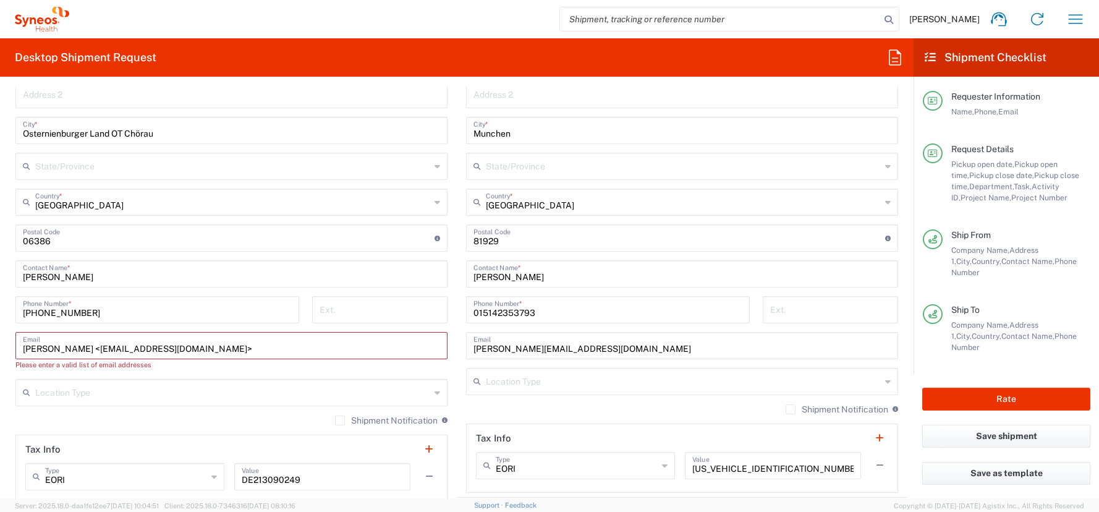
click at [75, 347] on input "[PERSON_NAME] <[EMAIL_ADDRESS][DOMAIN_NAME]>" at bounding box center [231, 345] width 417 height 22
click at [147, 349] on input "[EMAIL_ADDRESS][DOMAIN_NAME]>" at bounding box center [231, 345] width 417 height 22
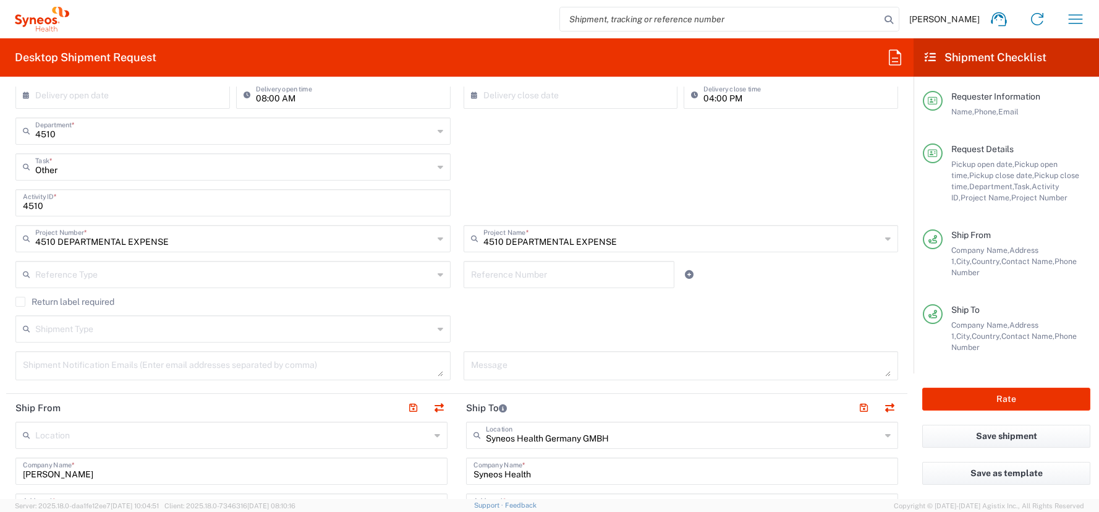
scroll to position [66, 0]
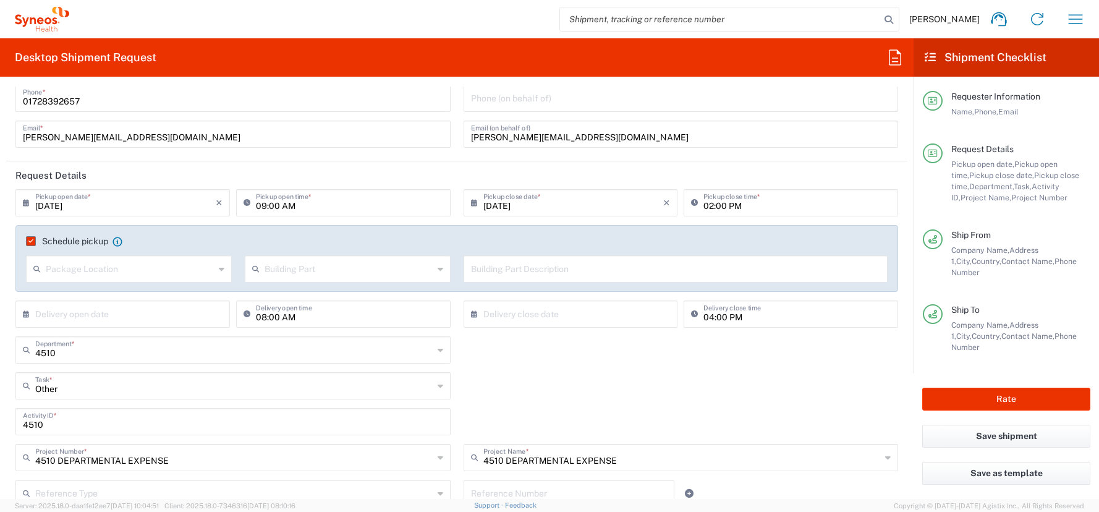
type input "[EMAIL_ADDRESS][DOMAIN_NAME]"
click at [71, 100] on input "01728392657" at bounding box center [233, 98] width 420 height 22
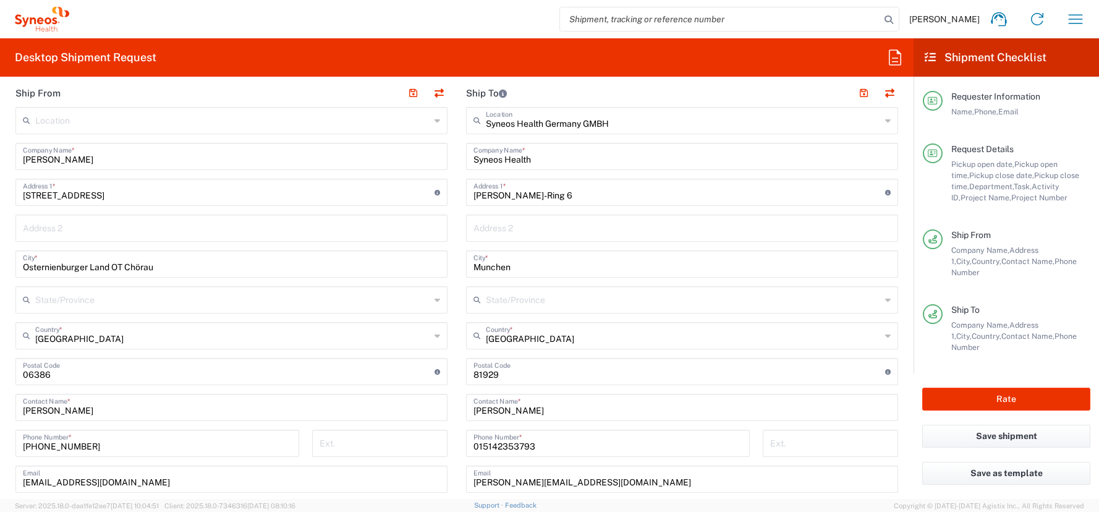
scroll to position [709, 0]
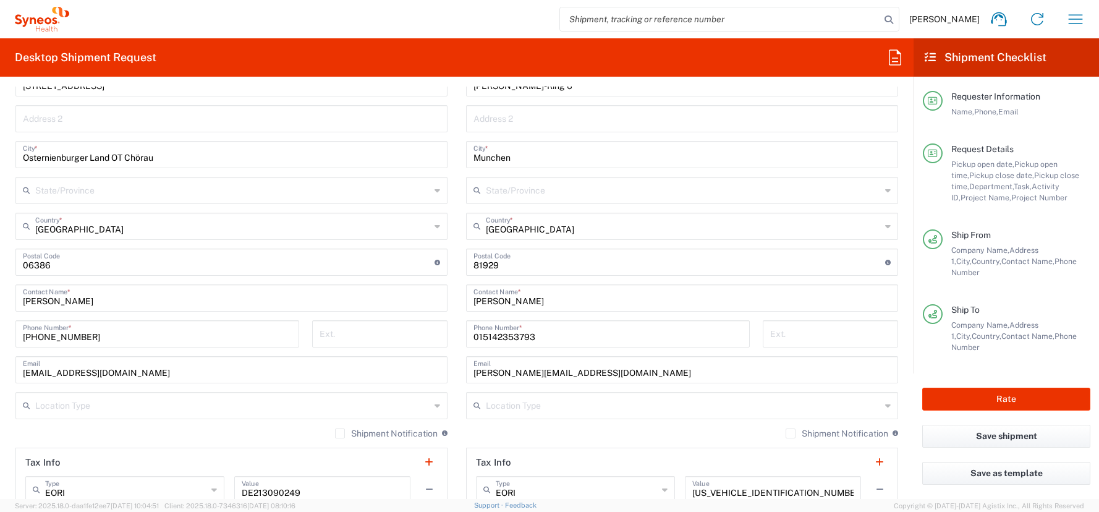
click at [493, 335] on input "015142353793" at bounding box center [608, 333] width 269 height 22
paste input "728392657"
type input "01728392657"
click at [1, 370] on form "Requester Information [PERSON_NAME] Name * [PHONE_NUMBER] Phone * [PERSON_NAME]…" at bounding box center [457, 293] width 914 height 412
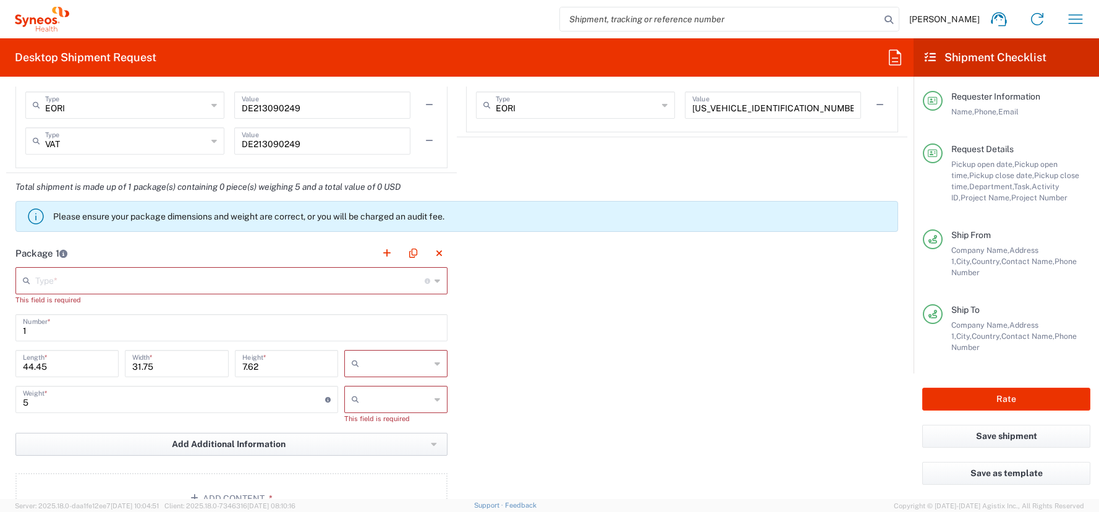
scroll to position [1084, 0]
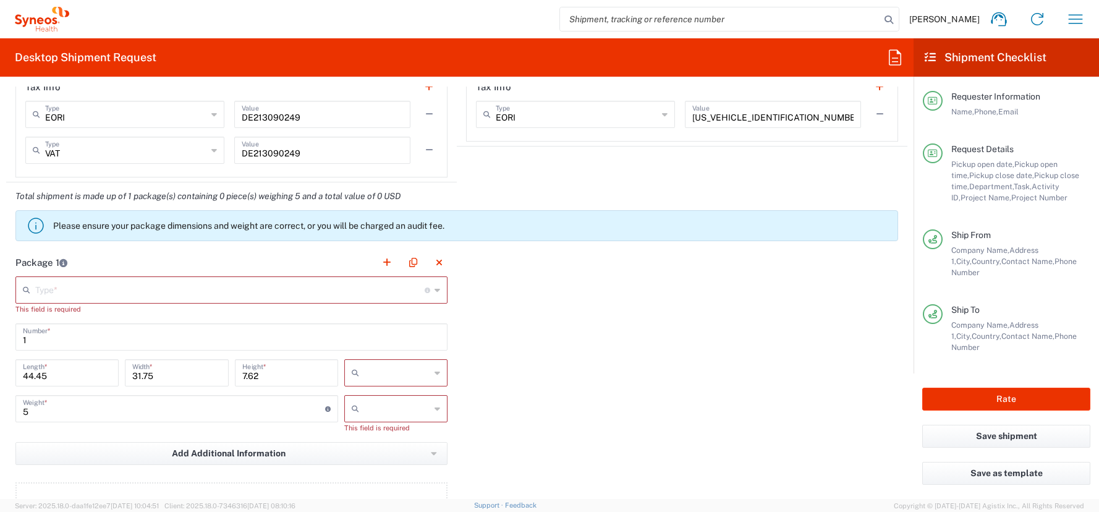
click at [36, 287] on input "text" at bounding box center [230, 289] width 390 height 22
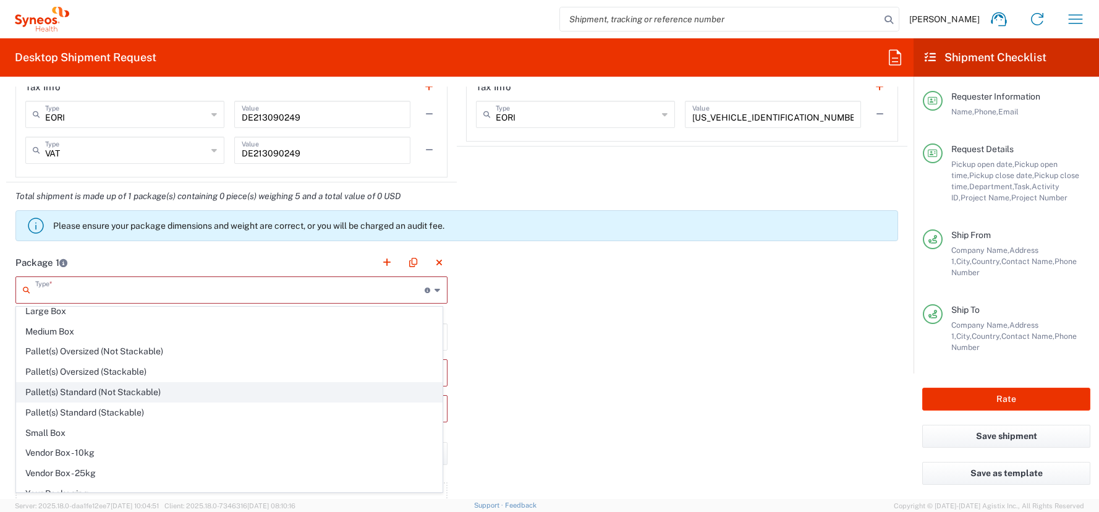
scroll to position [38, 0]
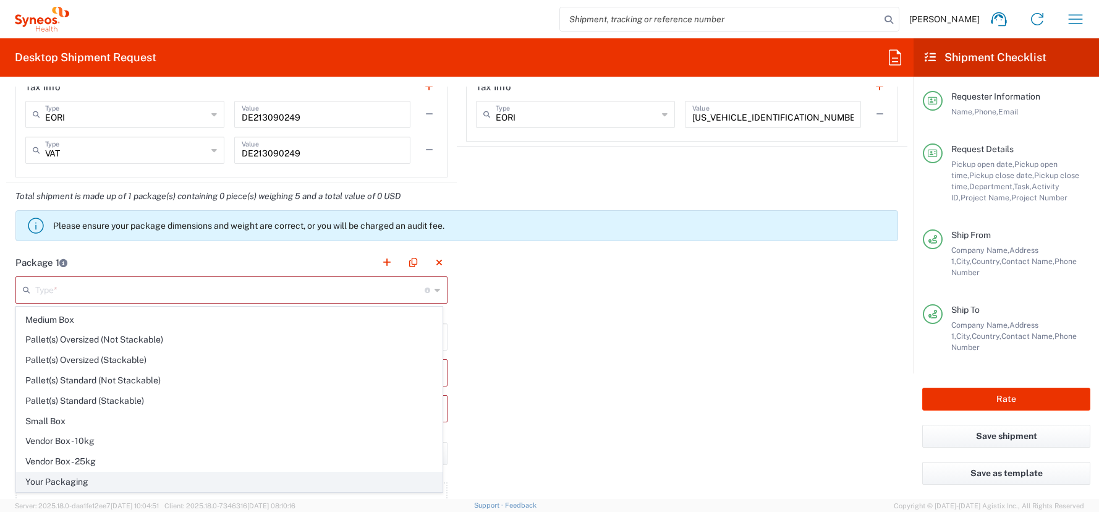
click at [55, 477] on span "Your Packaging" at bounding box center [229, 481] width 425 height 19
type input "Your Packaging"
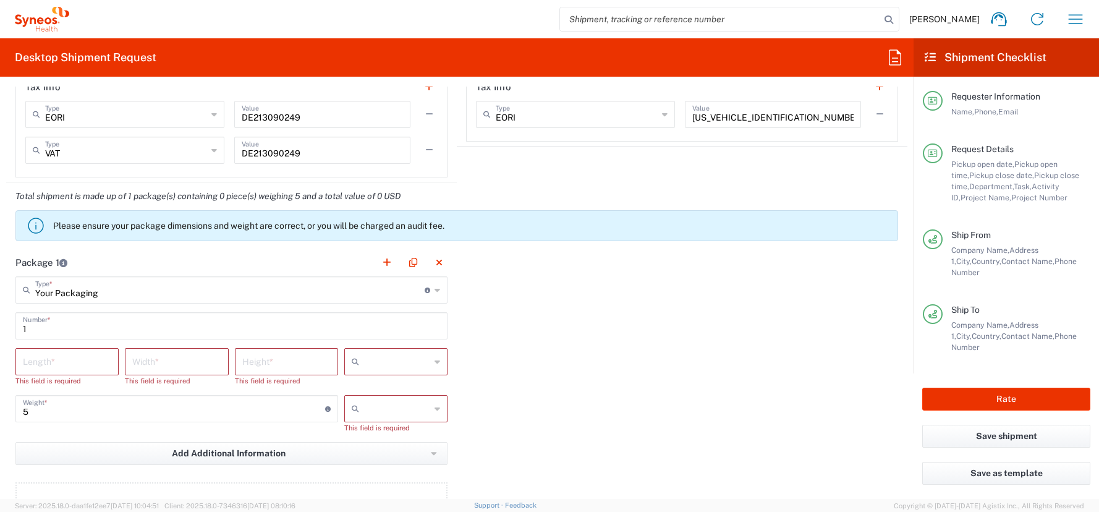
click at [20, 359] on div "Length *" at bounding box center [66, 361] width 103 height 27
type input "50"
click at [137, 362] on input "number" at bounding box center [176, 361] width 88 height 22
type input "5"
click at [253, 354] on input "number" at bounding box center [286, 361] width 88 height 22
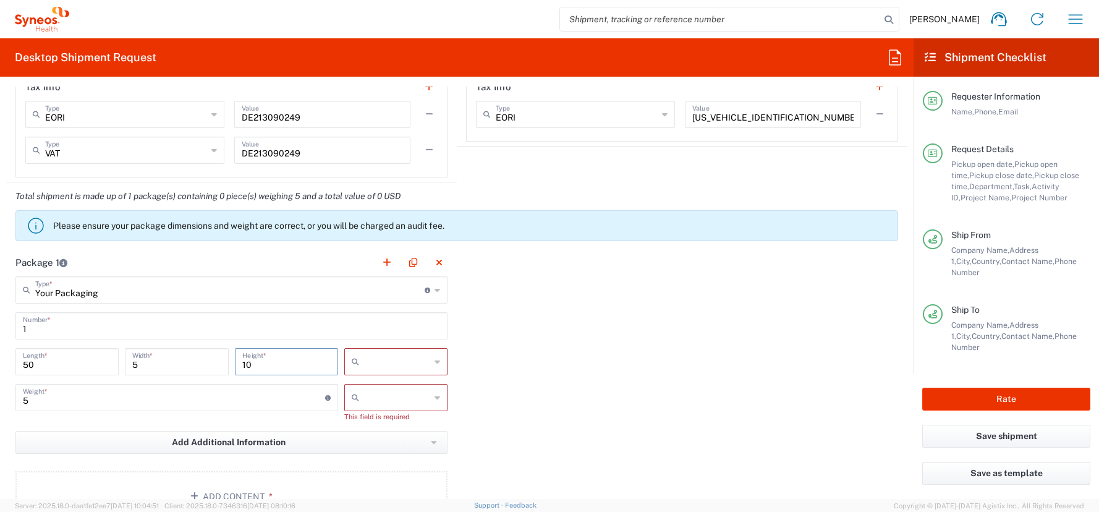
type input "10"
click at [435, 363] on icon at bounding box center [438, 362] width 6 height 20
click at [362, 390] on span "cm" at bounding box center [392, 388] width 100 height 19
type input "cm"
click at [34, 397] on input "5" at bounding box center [174, 397] width 302 height 22
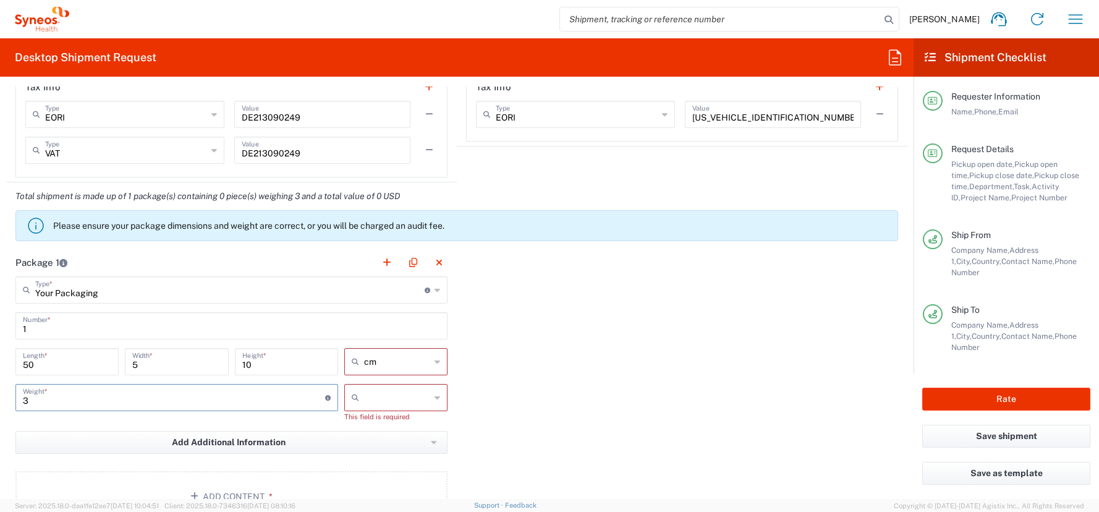
type input "3"
click at [435, 399] on icon at bounding box center [438, 398] width 6 height 20
click at [359, 425] on span "kgs" at bounding box center [392, 424] width 100 height 19
type input "kgs"
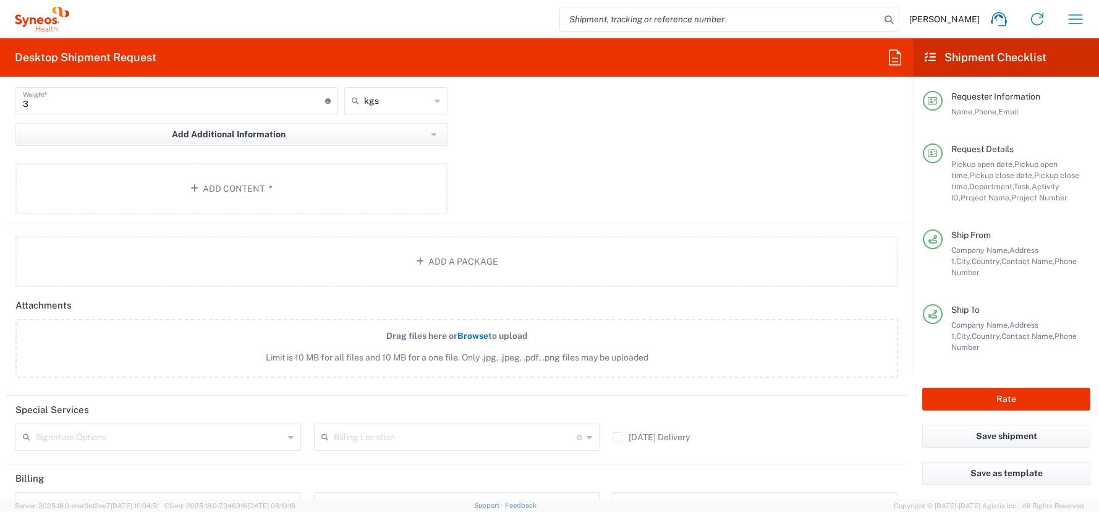
scroll to position [1331, 0]
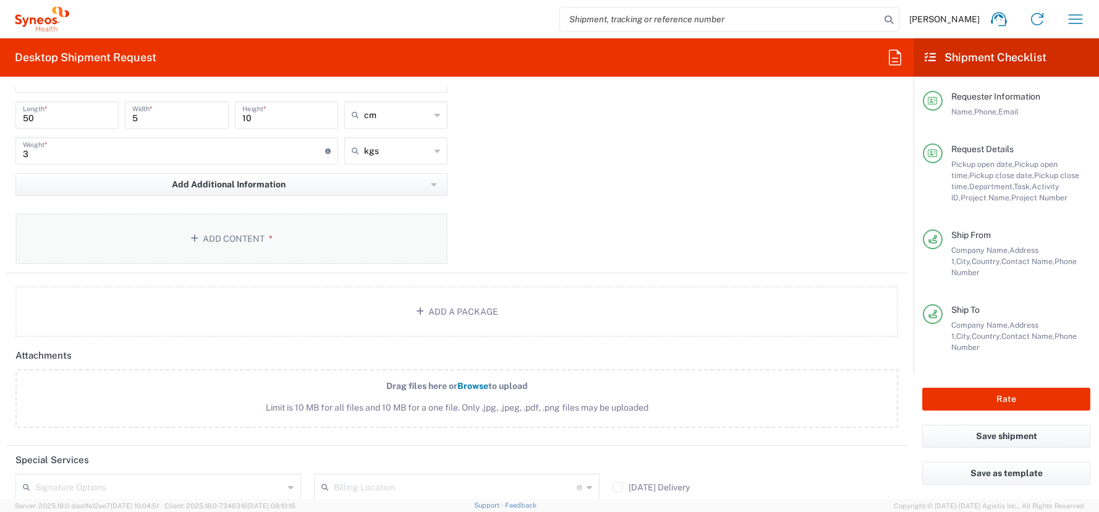
click at [239, 237] on button "Add Content *" at bounding box center [231, 238] width 432 height 51
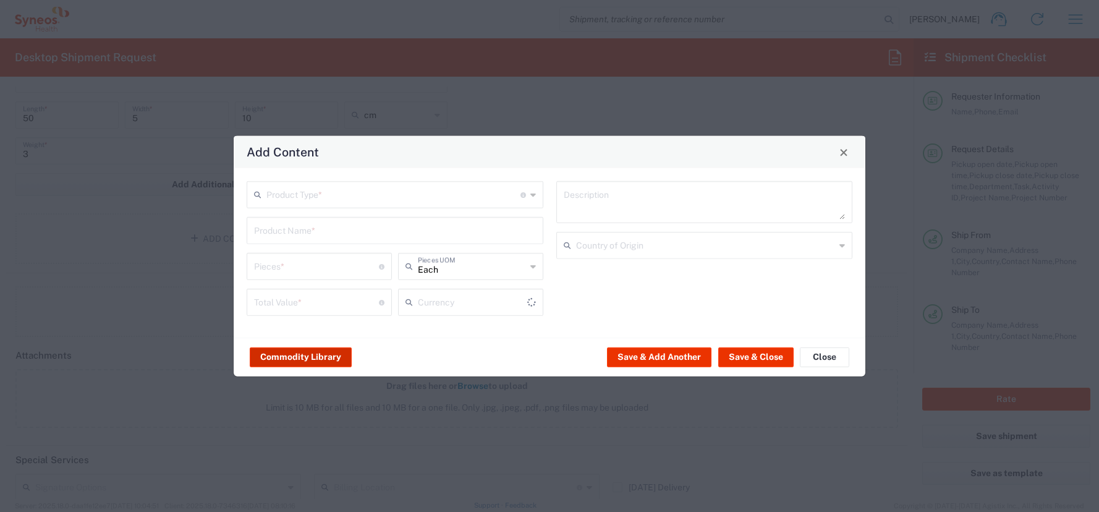
click at [304, 357] on button "Commodity Library" at bounding box center [301, 357] width 102 height 20
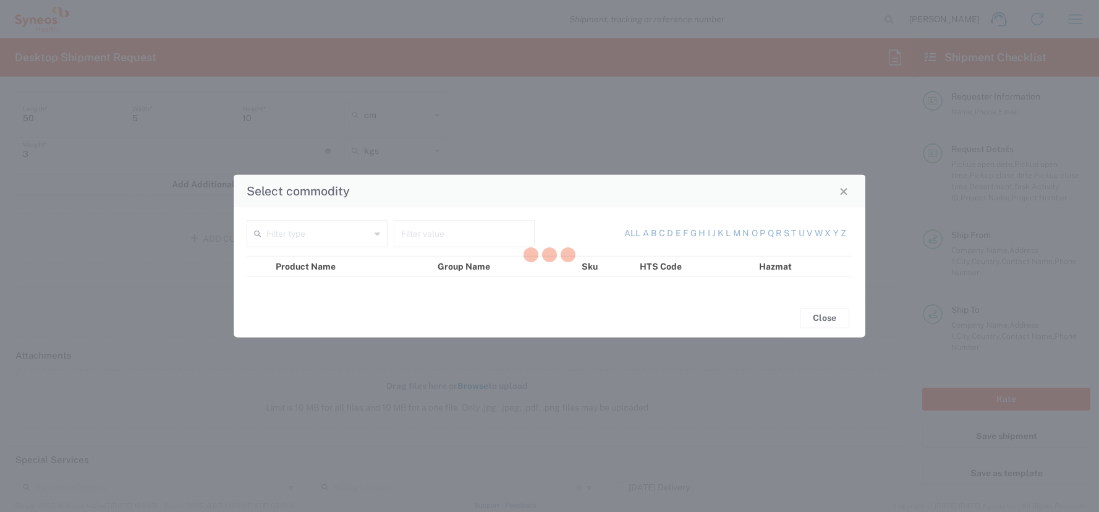
type input "US Dollar"
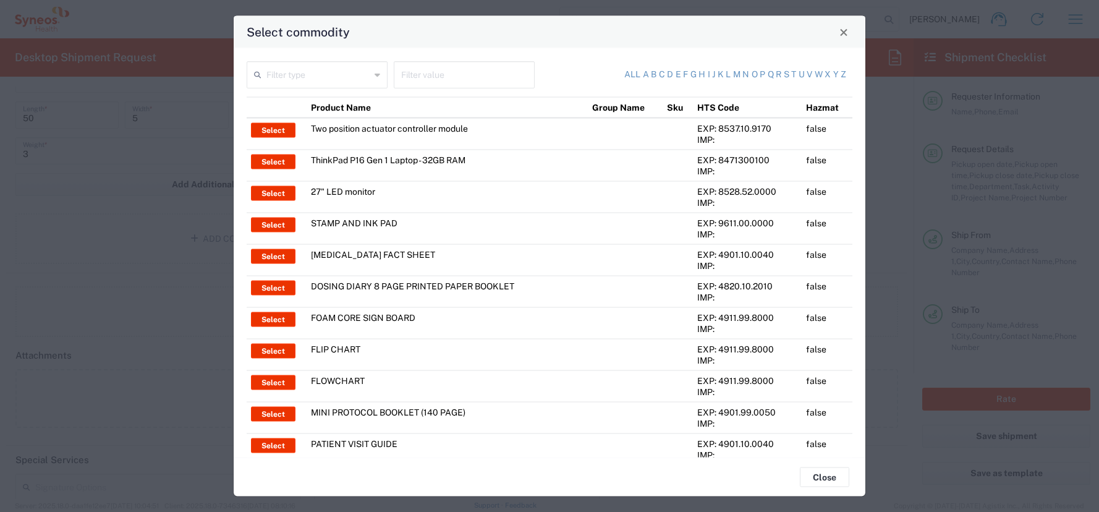
click at [416, 79] on input "text" at bounding box center [464, 74] width 126 height 22
type input "thinkpad"
click at [310, 67] on input "text" at bounding box center [318, 74] width 104 height 22
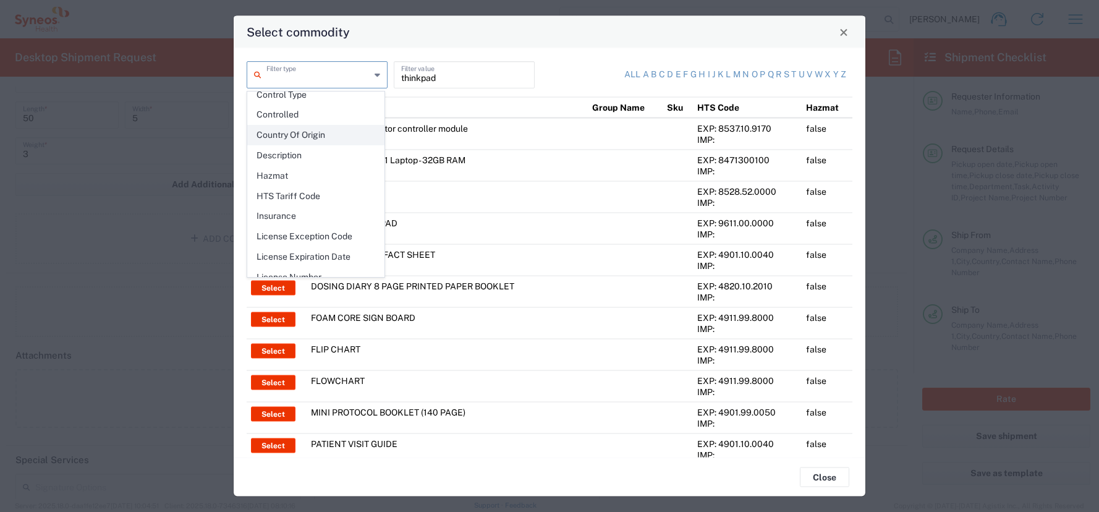
scroll to position [179, 0]
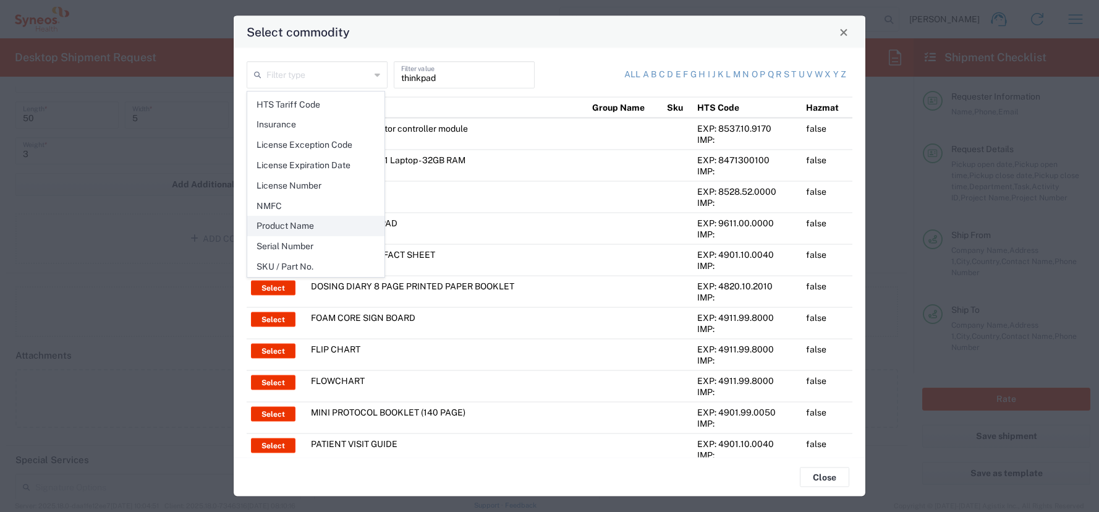
click at [293, 223] on span "Product Name" at bounding box center [316, 225] width 136 height 19
type input "Product Name"
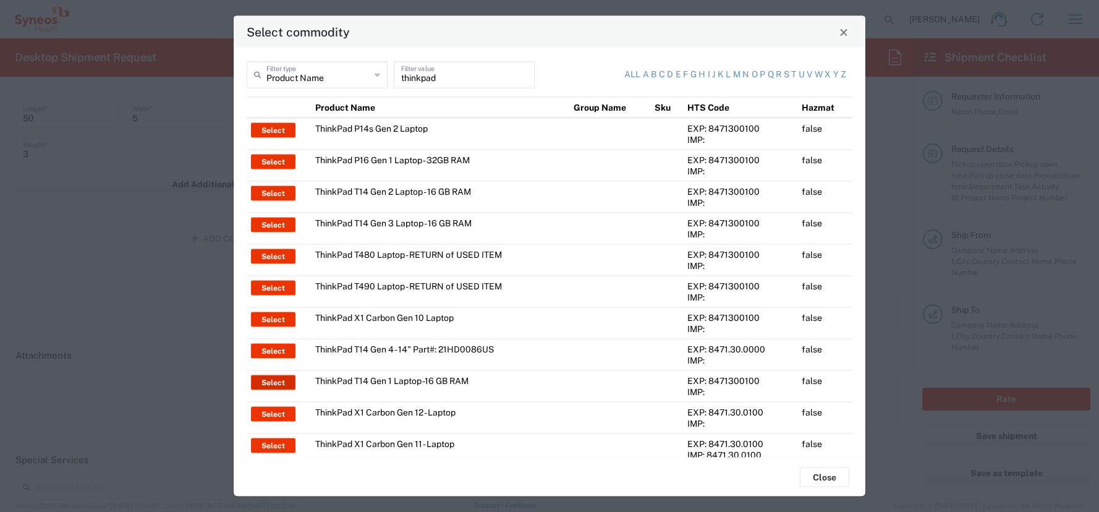
click at [276, 380] on button "Select" at bounding box center [273, 382] width 45 height 15
type input "ThinkPad T14 Gen 1 Laptop -16 GB RAM"
type textarea "Intel Core i5-10210U- 14"- 512 GB SSD"
type input "[GEOGRAPHIC_DATA]"
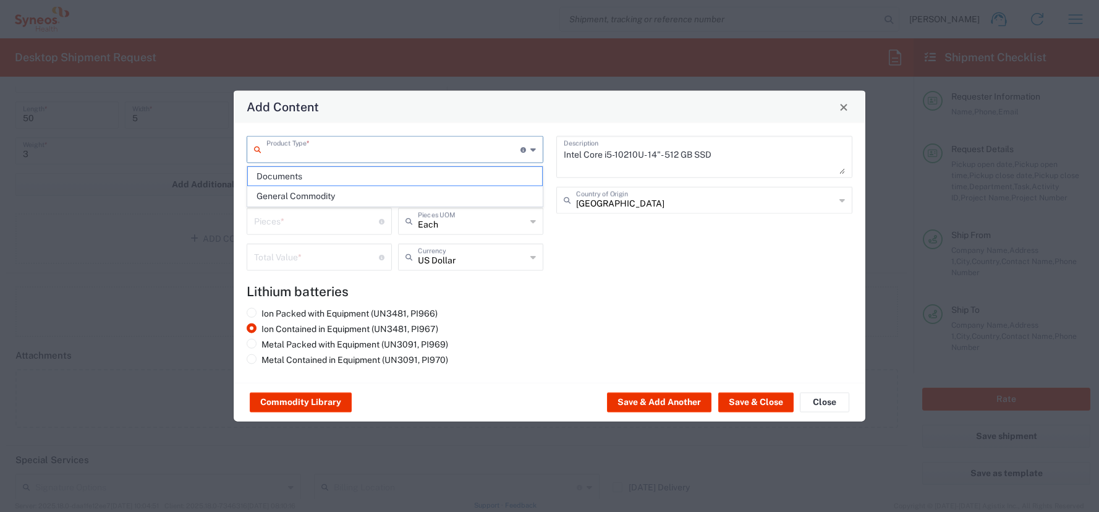
click at [281, 152] on input "text" at bounding box center [393, 149] width 254 height 22
click at [292, 195] on span "General Commodity" at bounding box center [395, 196] width 294 height 19
type input "General Commodity"
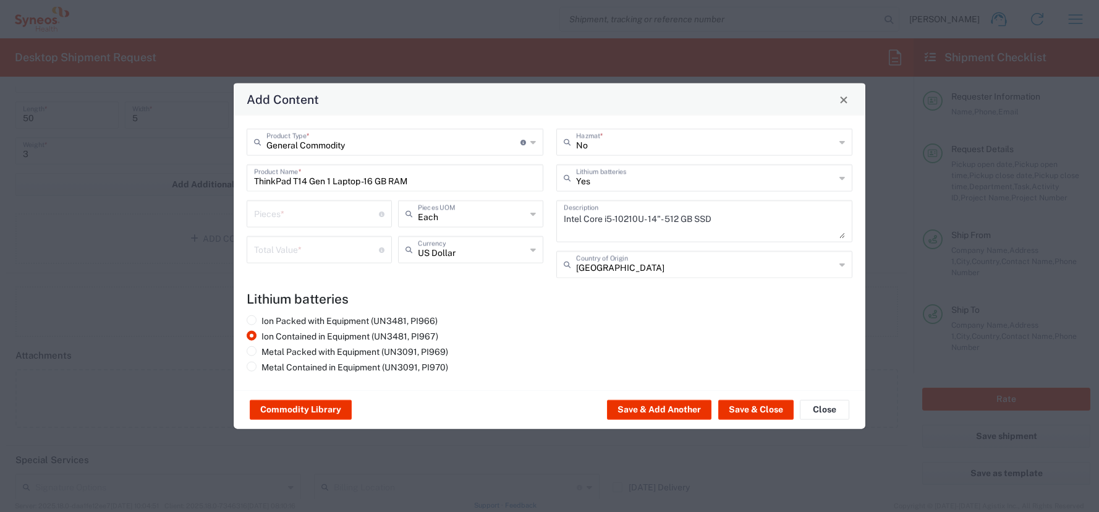
click at [258, 218] on input "number" at bounding box center [316, 213] width 125 height 22
type input "1"
click at [270, 254] on input "number" at bounding box center [316, 249] width 125 height 22
type input "600"
click at [441, 255] on input "text" at bounding box center [472, 249] width 108 height 22
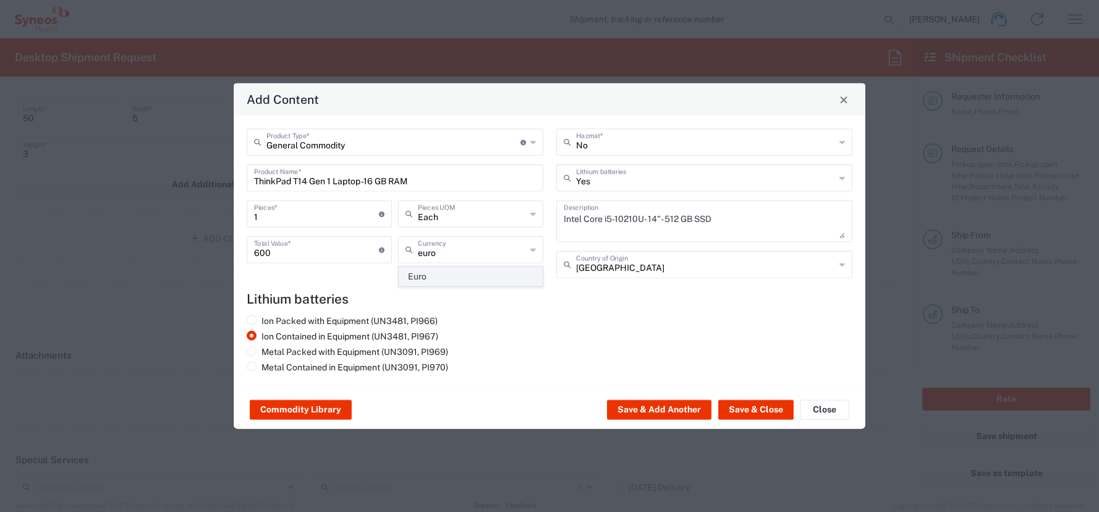
click at [416, 276] on span "Euro" at bounding box center [470, 276] width 143 height 19
type input "Euro"
click at [752, 405] on button "Save & Close" at bounding box center [755, 410] width 75 height 20
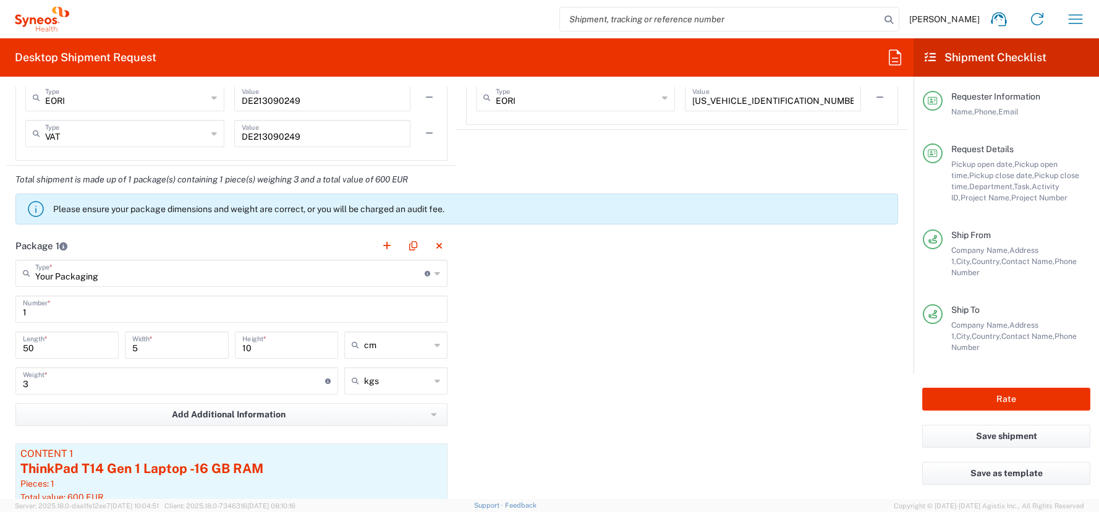
scroll to position [1239, 0]
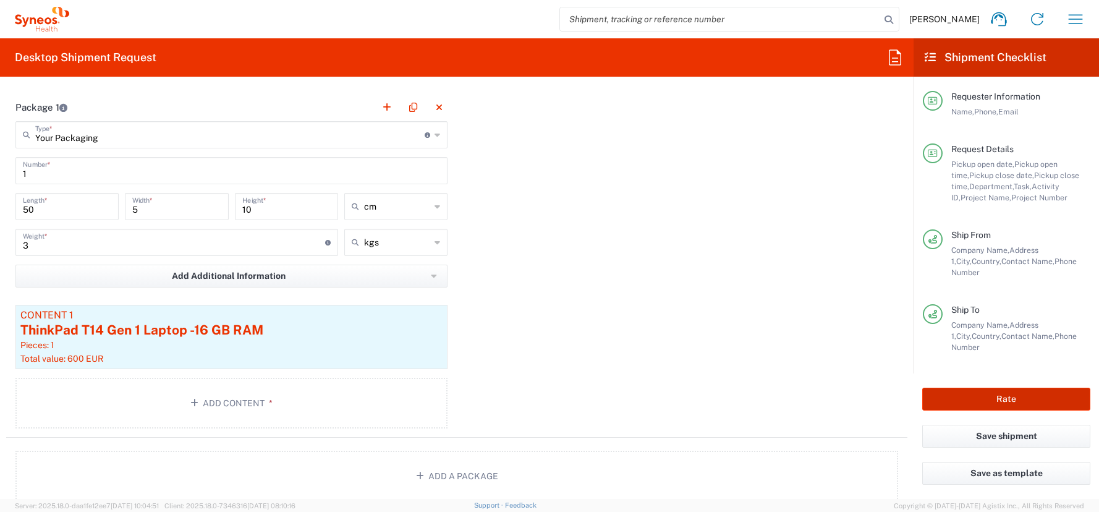
click at [1009, 398] on button "Rate" at bounding box center [1007, 399] width 168 height 23
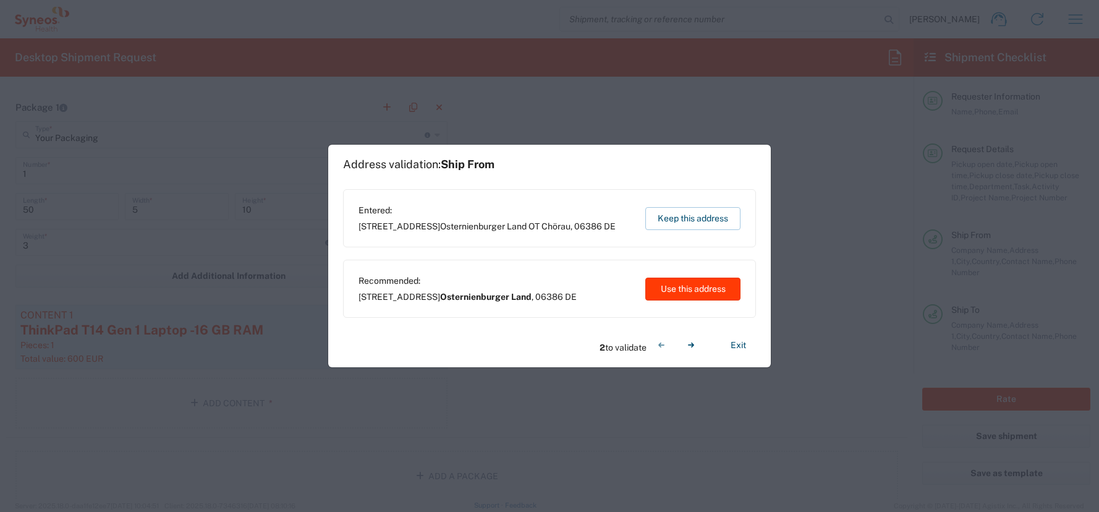
click at [714, 288] on button "Use this address" at bounding box center [693, 289] width 95 height 23
type input "4510 DEPARTMENTAL EXPENSE"
click at [703, 289] on button "Use this address" at bounding box center [693, 289] width 95 height 23
type input "Osternienburger Land"
type input "[GEOGRAPHIC_DATA]"
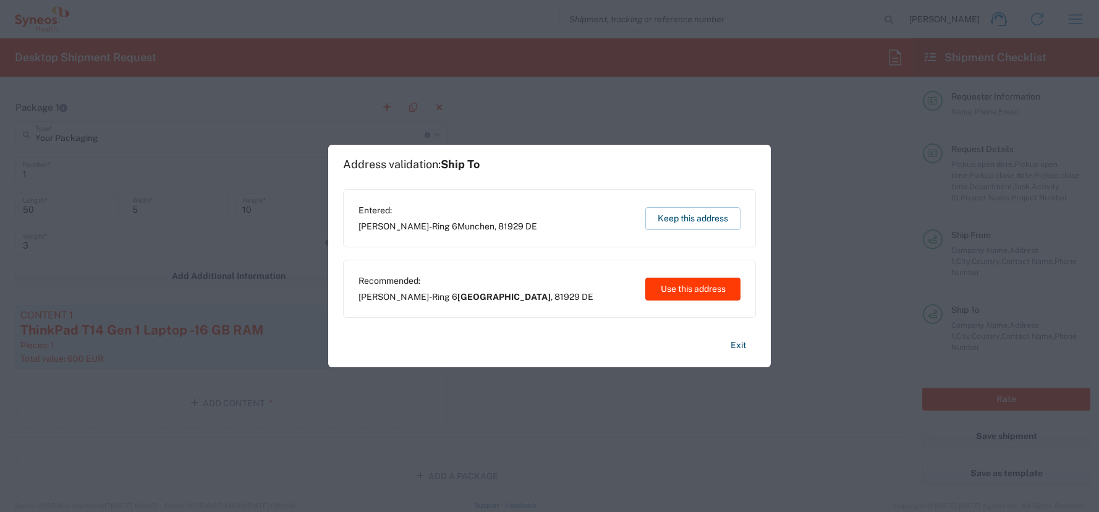
type input "[GEOGRAPHIC_DATA]"
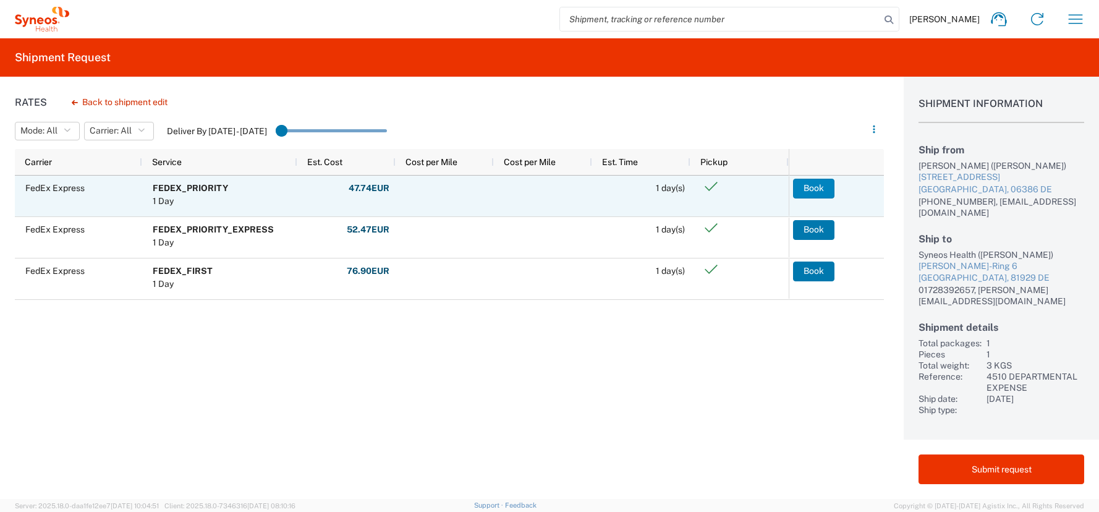
click at [816, 189] on button "Book" at bounding box center [813, 189] width 41 height 20
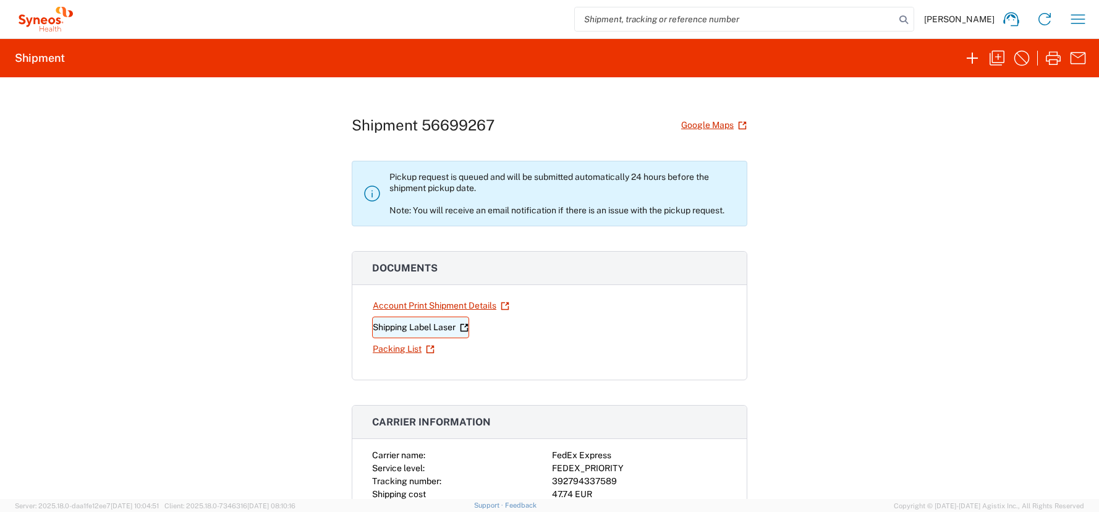
click at [427, 324] on link "Shipping Label Laser" at bounding box center [420, 328] width 97 height 22
